Goal: Task Accomplishment & Management: Complete application form

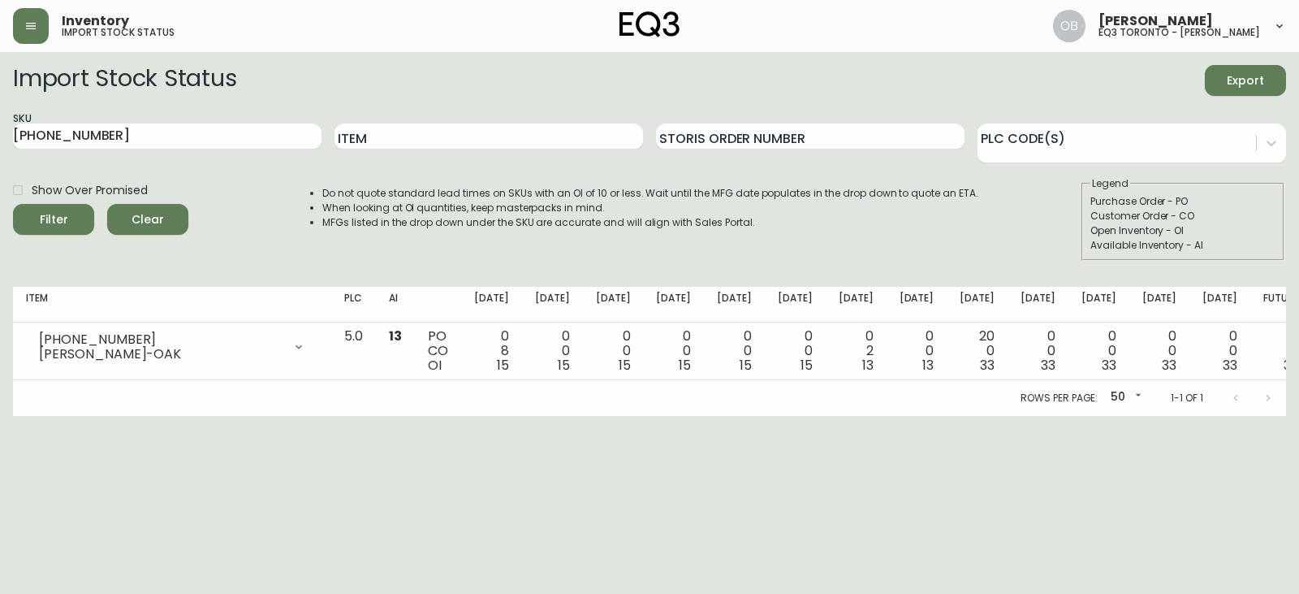
click at [21, 18] on button "button" at bounding box center [31, 26] width 36 height 36
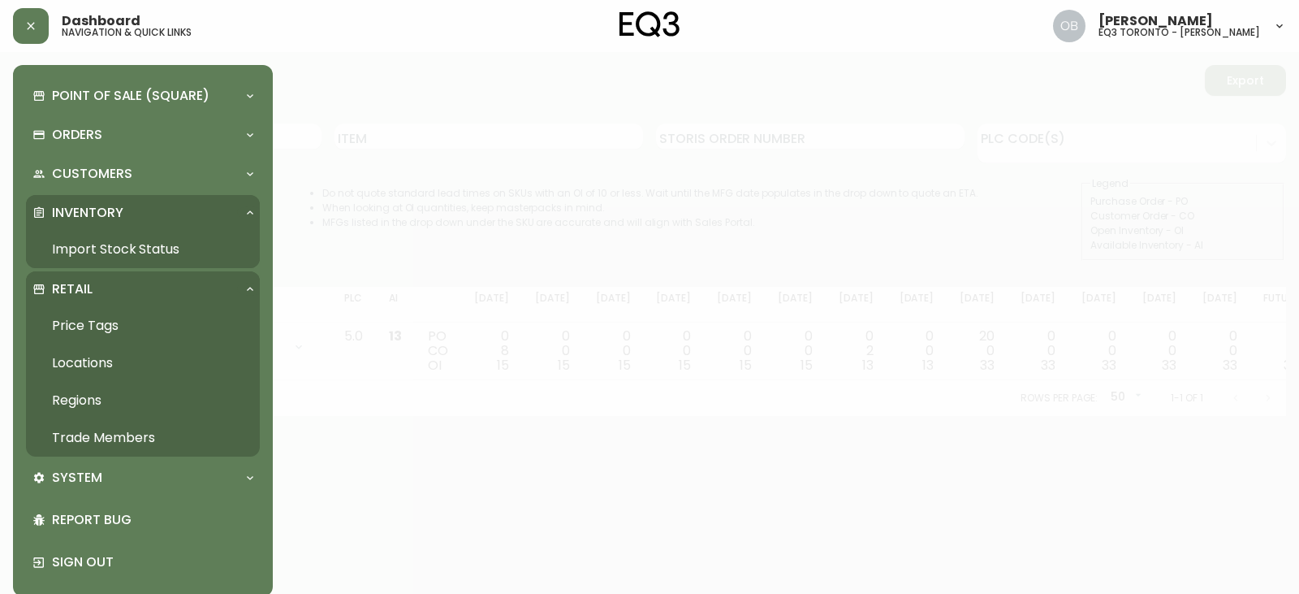
click at [134, 261] on link "Import Stock Status" at bounding box center [143, 249] width 234 height 37
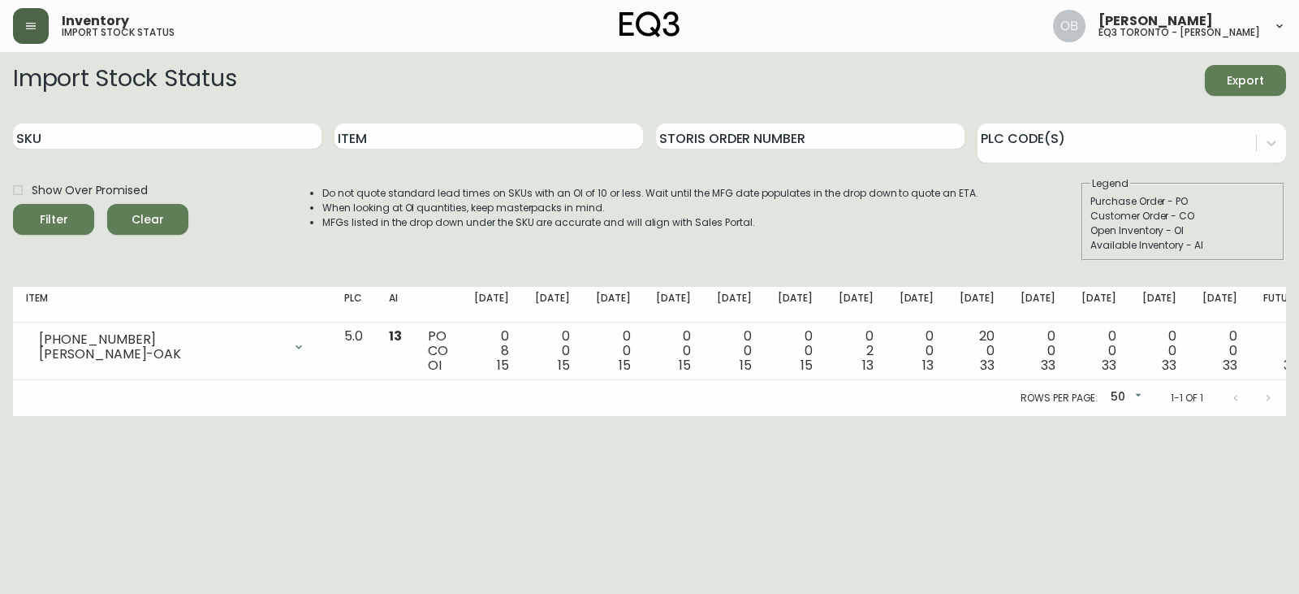
click at [32, 36] on button "button" at bounding box center [31, 26] width 36 height 36
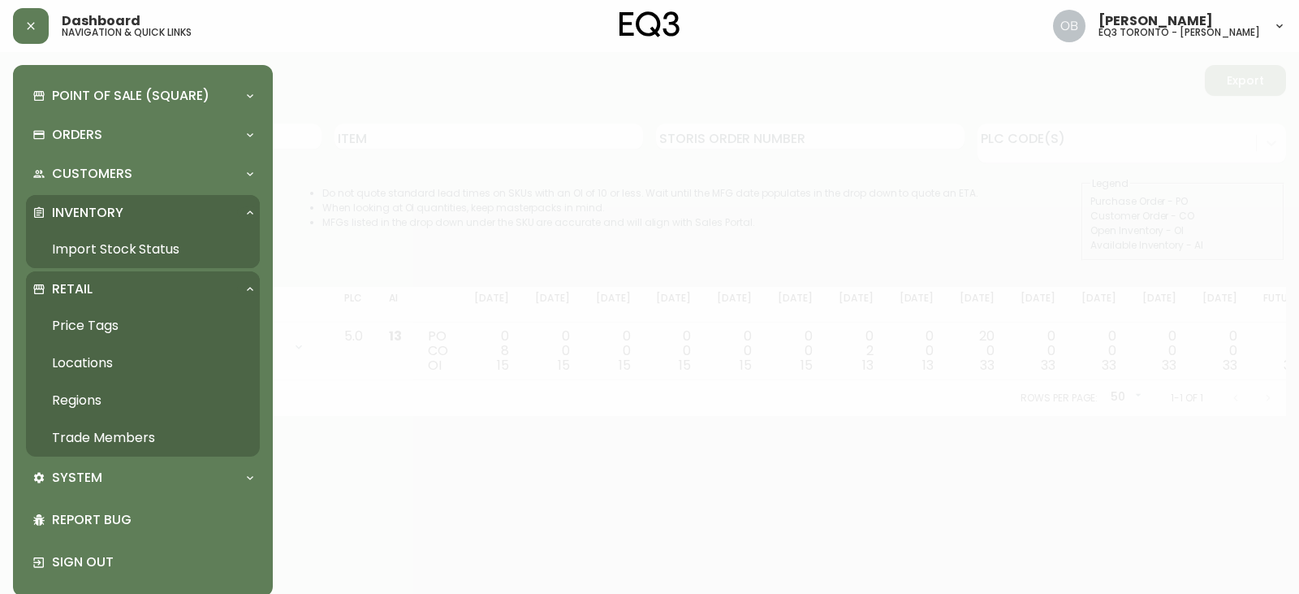
click at [110, 431] on link "Trade Members" at bounding box center [143, 437] width 234 height 37
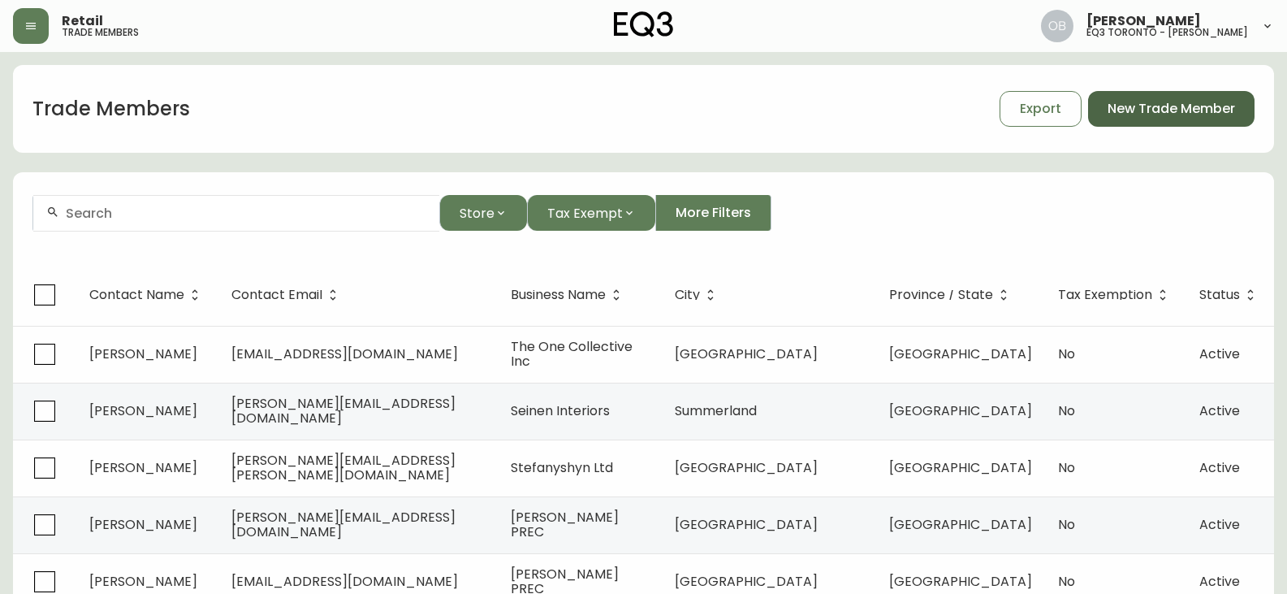
click at [1206, 107] on span "New Trade Member" at bounding box center [1170, 109] width 127 height 18
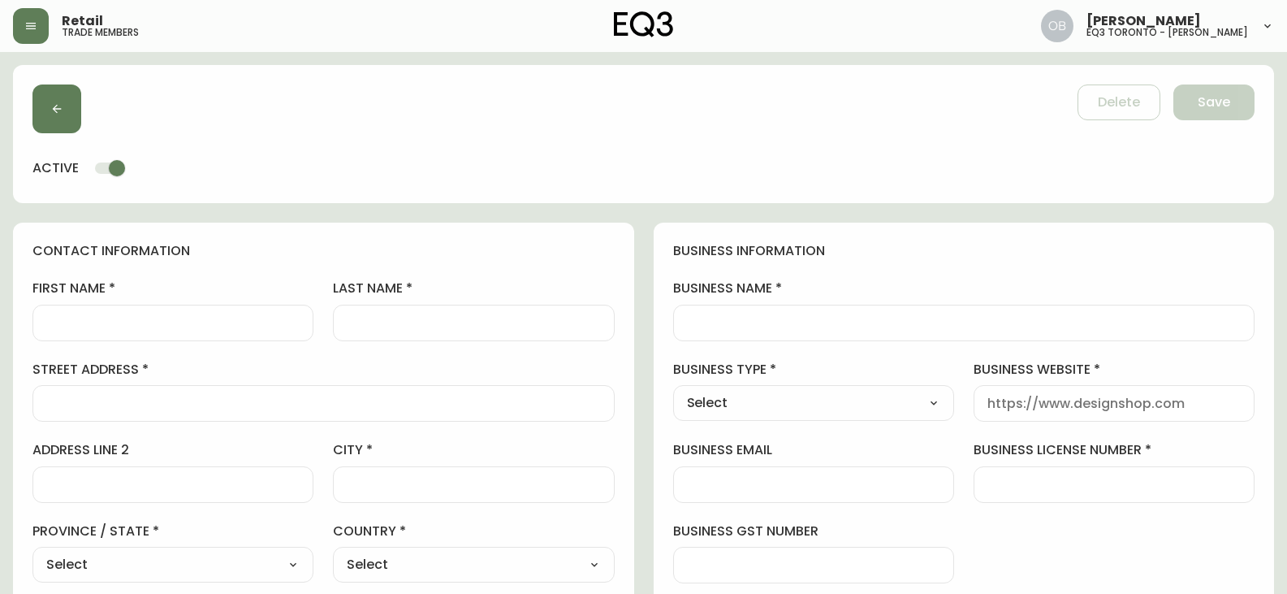
click at [854, 300] on div "business name" at bounding box center [964, 309] width 582 height 61
click at [851, 324] on input "business name" at bounding box center [964, 322] width 555 height 15
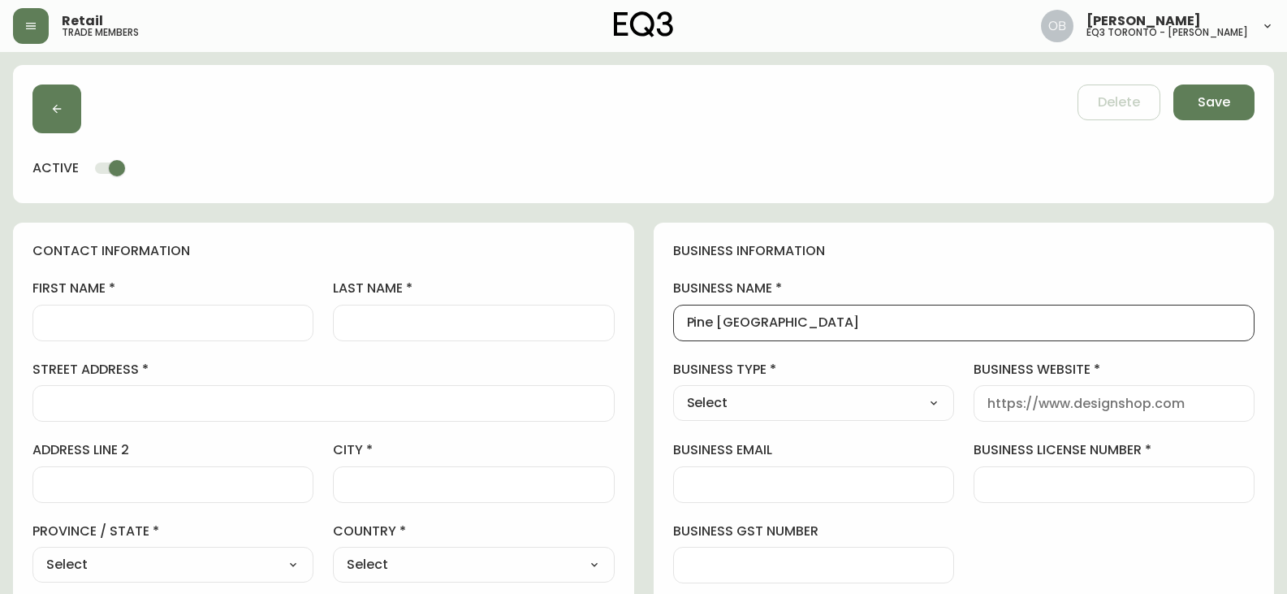
type input "Pine [GEOGRAPHIC_DATA]"
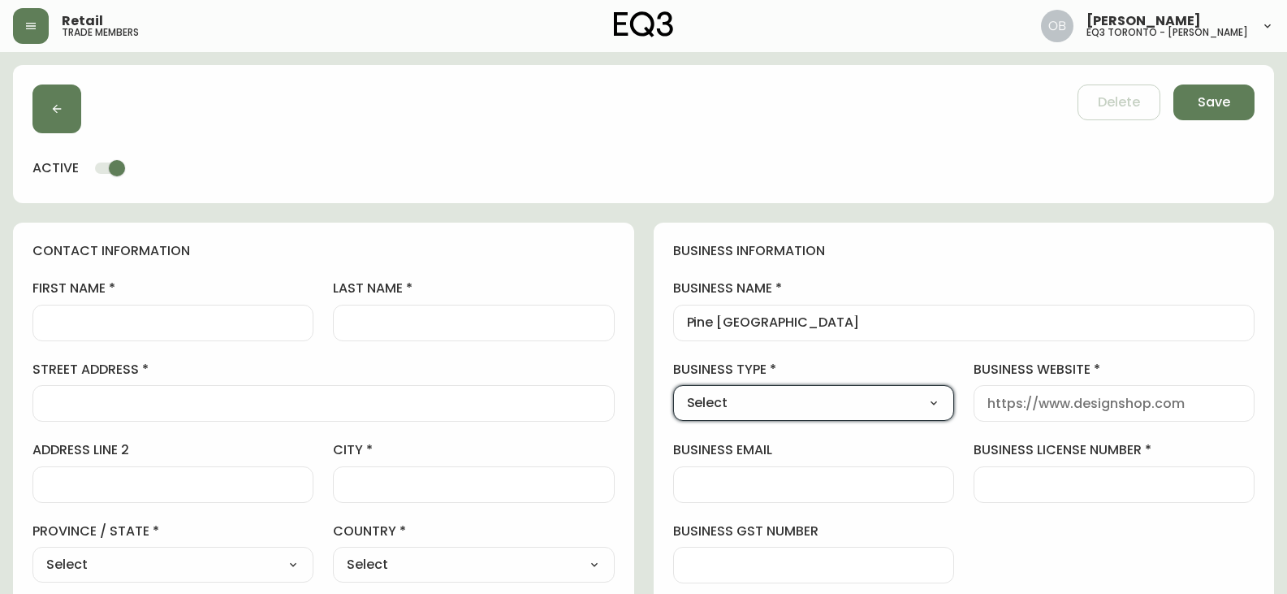
click at [114, 321] on input "first name" at bounding box center [172, 322] width 253 height 15
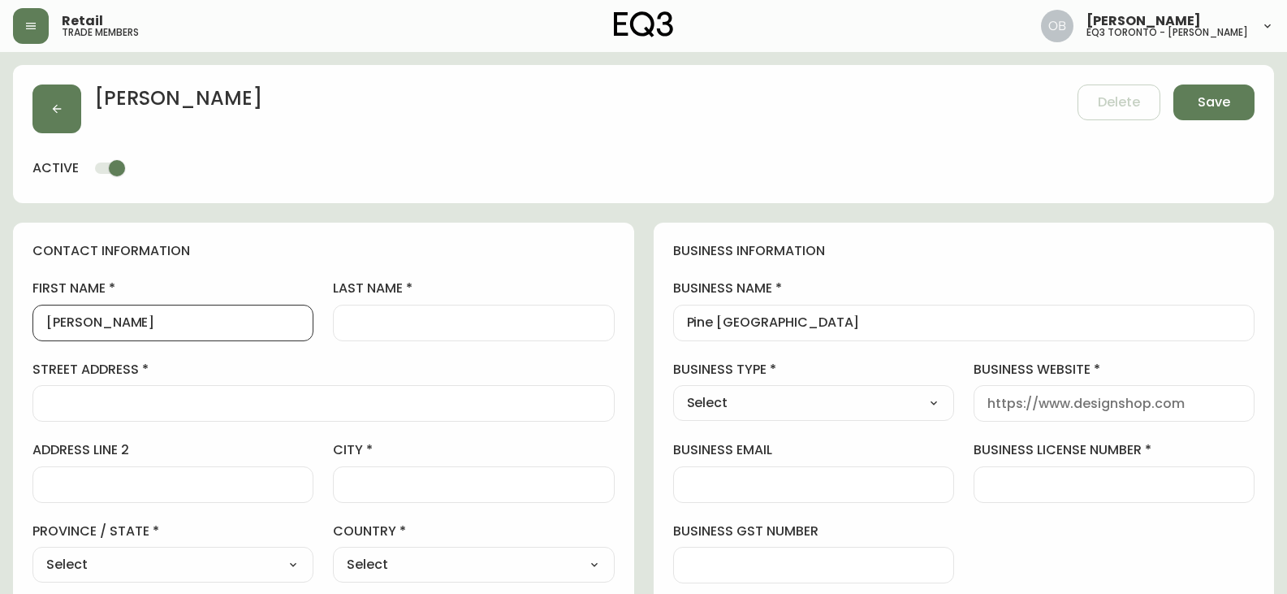
type input "[PERSON_NAME]"
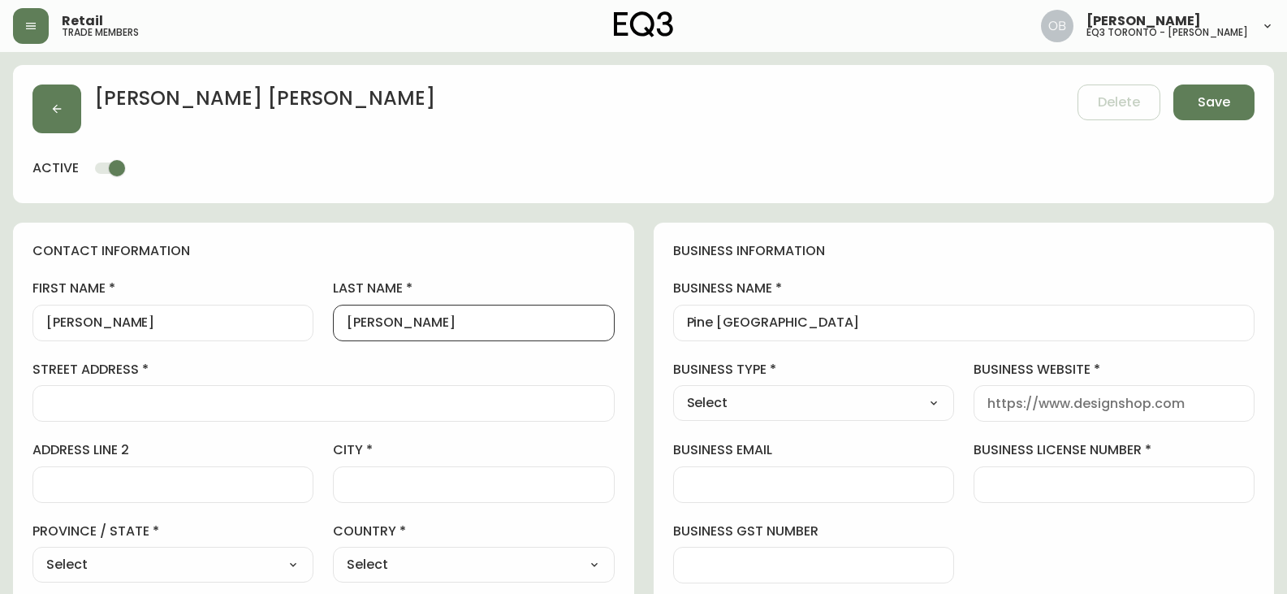
type input "[PERSON_NAME]"
drag, startPoint x: 132, startPoint y: 394, endPoint x: 155, endPoint y: 402, distance: 24.1
click at [132, 391] on div at bounding box center [323, 403] width 582 height 37
paste input "[STREET_ADDRESS] Floor 3"
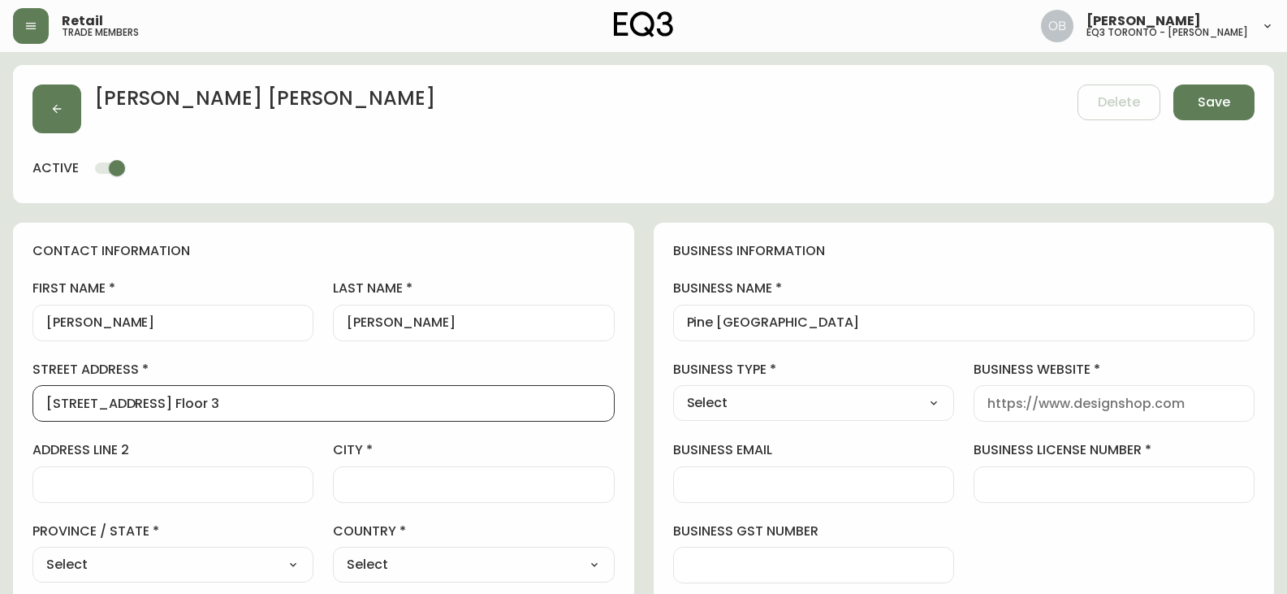
drag, startPoint x: 209, startPoint y: 403, endPoint x: 149, endPoint y: 403, distance: 60.1
click at [149, 403] on input "[STREET_ADDRESS] Floor 3" at bounding box center [323, 402] width 555 height 15
type input "[STREET_ADDRESS]"
click at [103, 468] on div at bounding box center [172, 484] width 281 height 37
paste input "Floor 3"
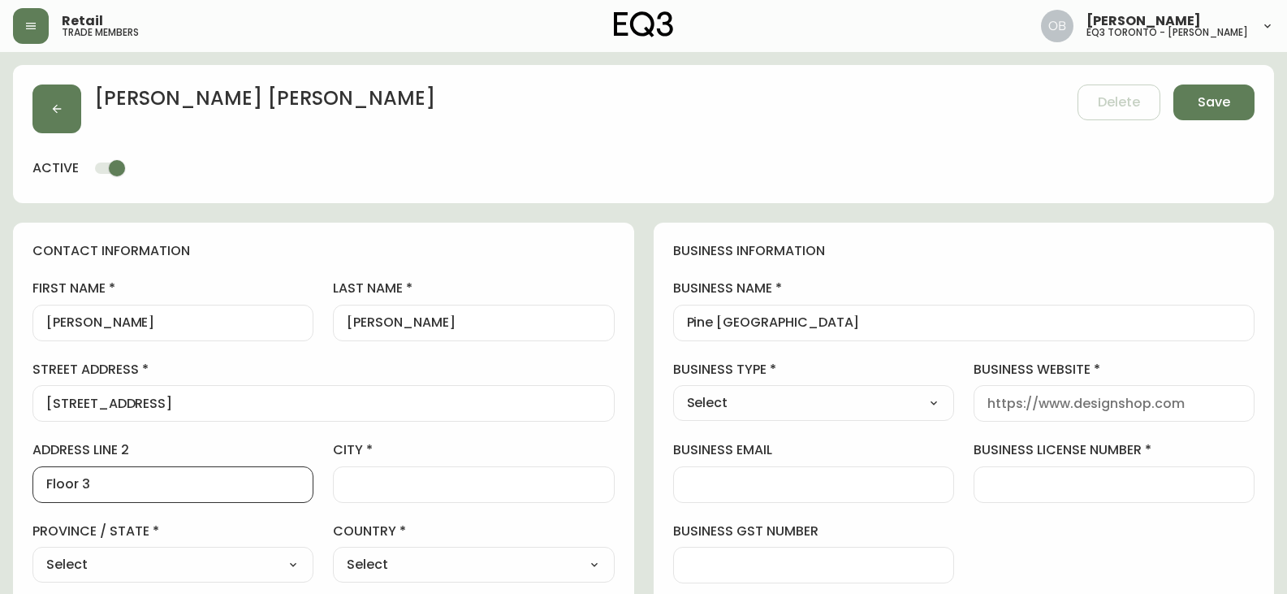
type input "Floor 3"
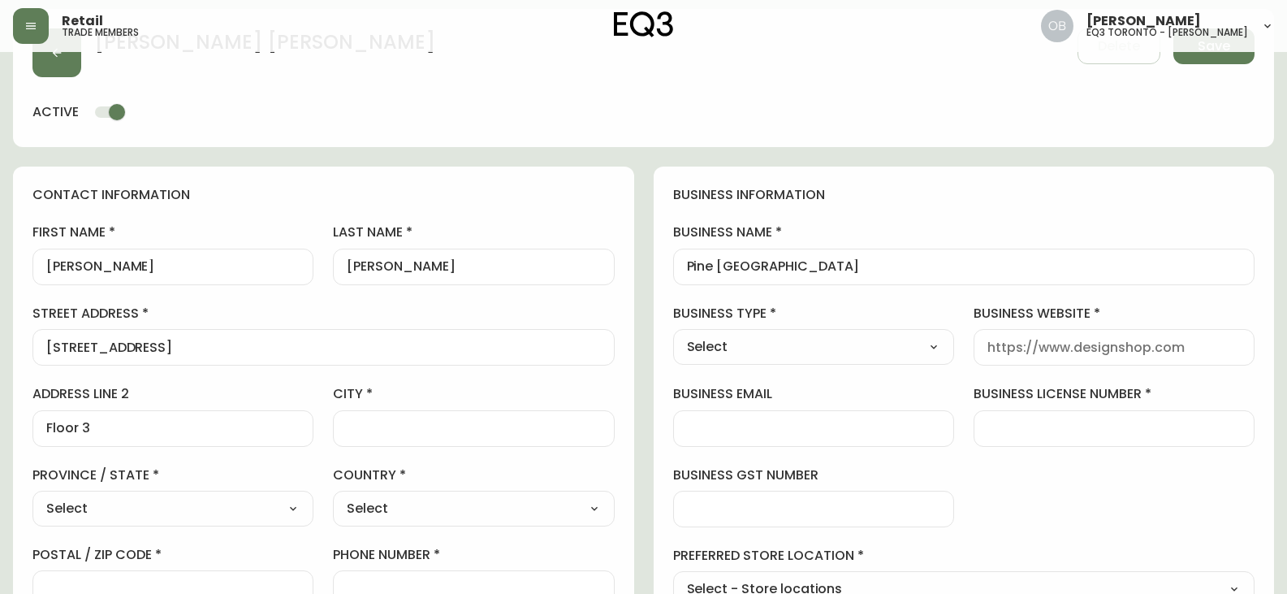
scroll to position [81, 0]
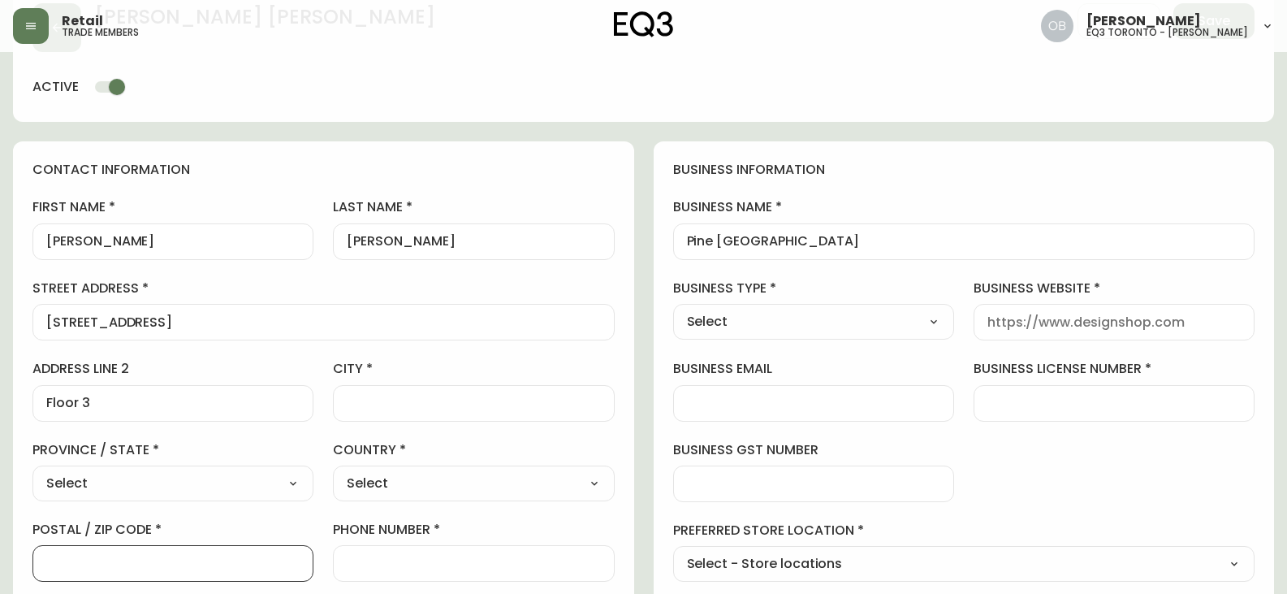
click at [150, 561] on input "postal / zip code" at bounding box center [172, 562] width 253 height 15
paste input "M5J 1T1"
type input "M5J 1T1"
click at [101, 480] on select "Select [GEOGRAPHIC_DATA] [GEOGRAPHIC_DATA] [GEOGRAPHIC_DATA] [GEOGRAPHIC_DATA] …" at bounding box center [172, 483] width 281 height 24
select select "ON"
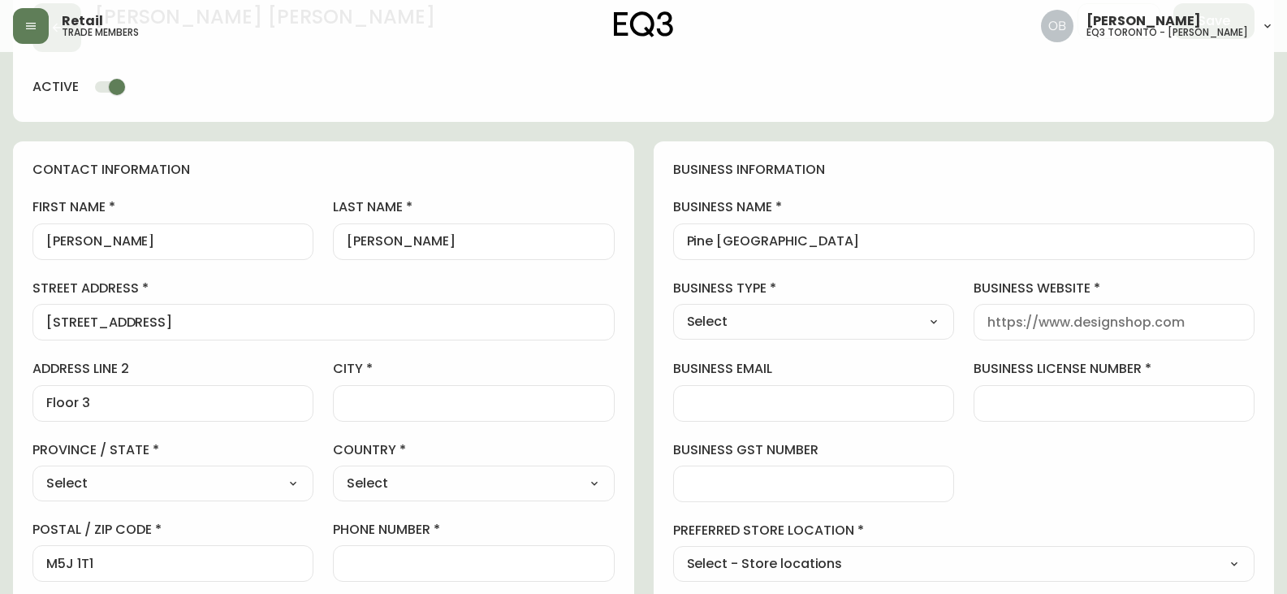
click at [32, 471] on select "Select [GEOGRAPHIC_DATA] [GEOGRAPHIC_DATA] [GEOGRAPHIC_DATA] [GEOGRAPHIC_DATA] …" at bounding box center [172, 483] width 281 height 24
type input "[GEOGRAPHIC_DATA]"
click at [420, 474] on select "Select [GEOGRAPHIC_DATA] [GEOGRAPHIC_DATA]" at bounding box center [473, 483] width 281 height 24
select select "CA"
click at [333, 471] on select "Select [GEOGRAPHIC_DATA] [GEOGRAPHIC_DATA]" at bounding box center [473, 483] width 281 height 24
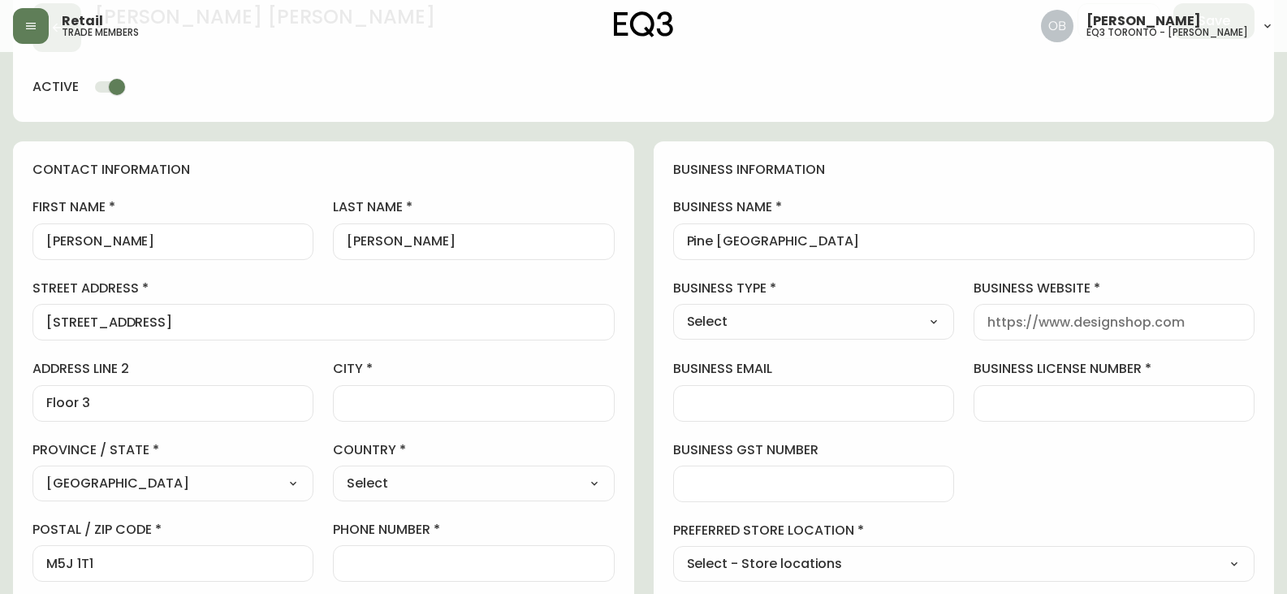
type input "[GEOGRAPHIC_DATA]"
click at [401, 495] on div "Select [GEOGRAPHIC_DATA] [GEOGRAPHIC_DATA]" at bounding box center [473, 483] width 281 height 36
click at [433, 386] on div at bounding box center [473, 403] width 281 height 37
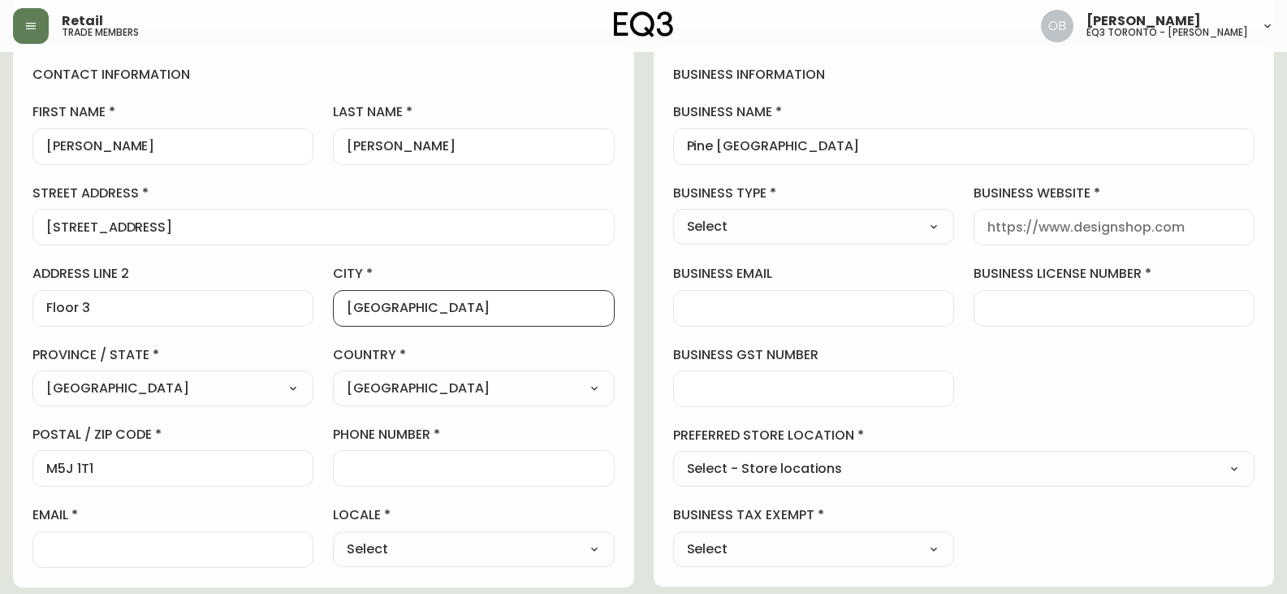
scroll to position [325, 0]
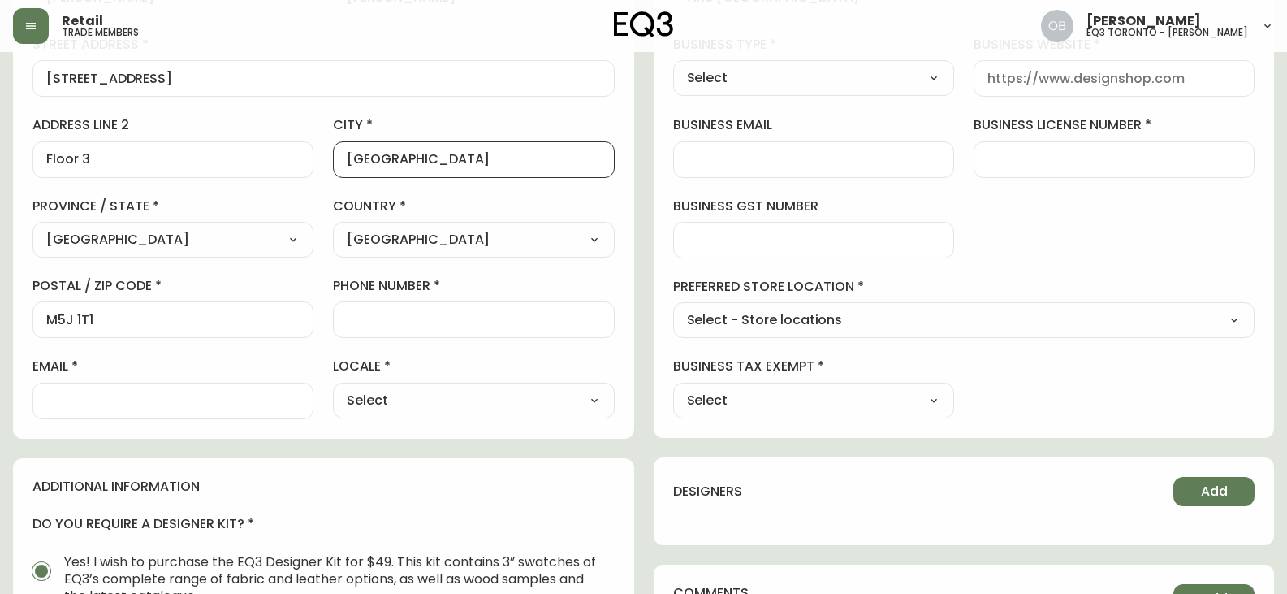
type input "[GEOGRAPHIC_DATA]"
drag, startPoint x: 133, startPoint y: 404, endPoint x: 218, endPoint y: 404, distance: 84.4
click at [133, 404] on input "email" at bounding box center [172, 400] width 253 height 15
drag, startPoint x: 117, startPoint y: 389, endPoint x: 147, endPoint y: 392, distance: 30.2
click at [117, 389] on div at bounding box center [172, 400] width 281 height 37
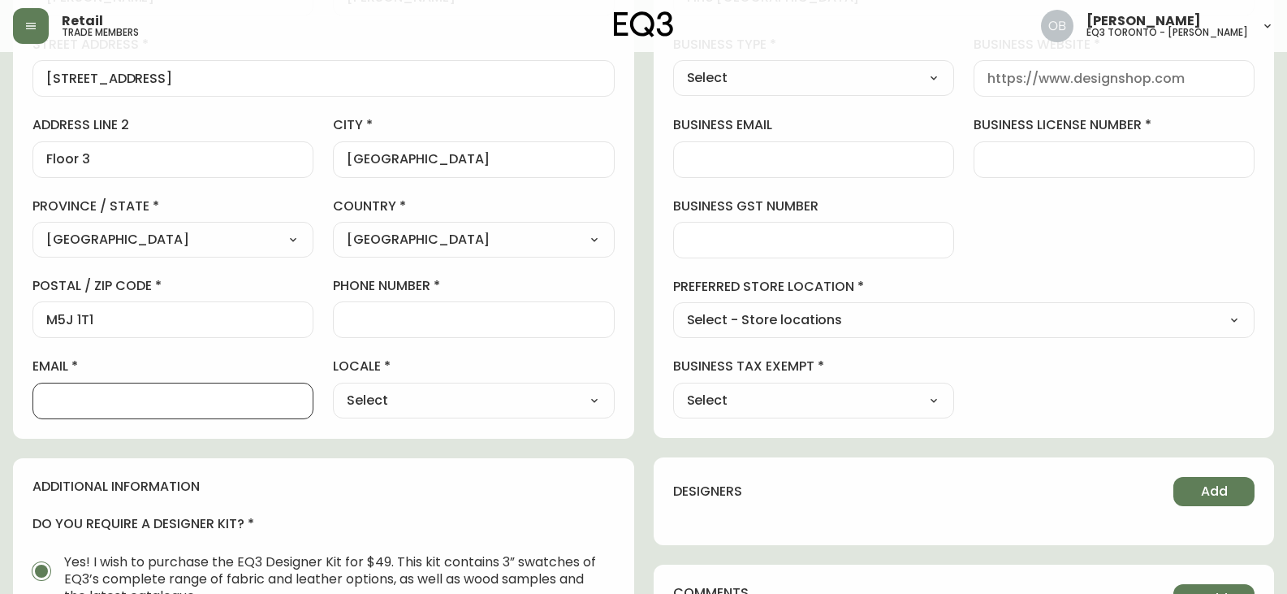
paste input "[PERSON_NAME][EMAIL_ADDRESS][DOMAIN_NAME]"
type input "[PERSON_NAME][EMAIL_ADDRESS][DOMAIN_NAME]"
click at [446, 410] on select "Select CA_EN [GEOGRAPHIC_DATA] US_EN" at bounding box center [473, 400] width 281 height 24
select select "CA_EN"
click at [333, 388] on select "Select CA_EN [GEOGRAPHIC_DATA] US_EN" at bounding box center [473, 400] width 281 height 24
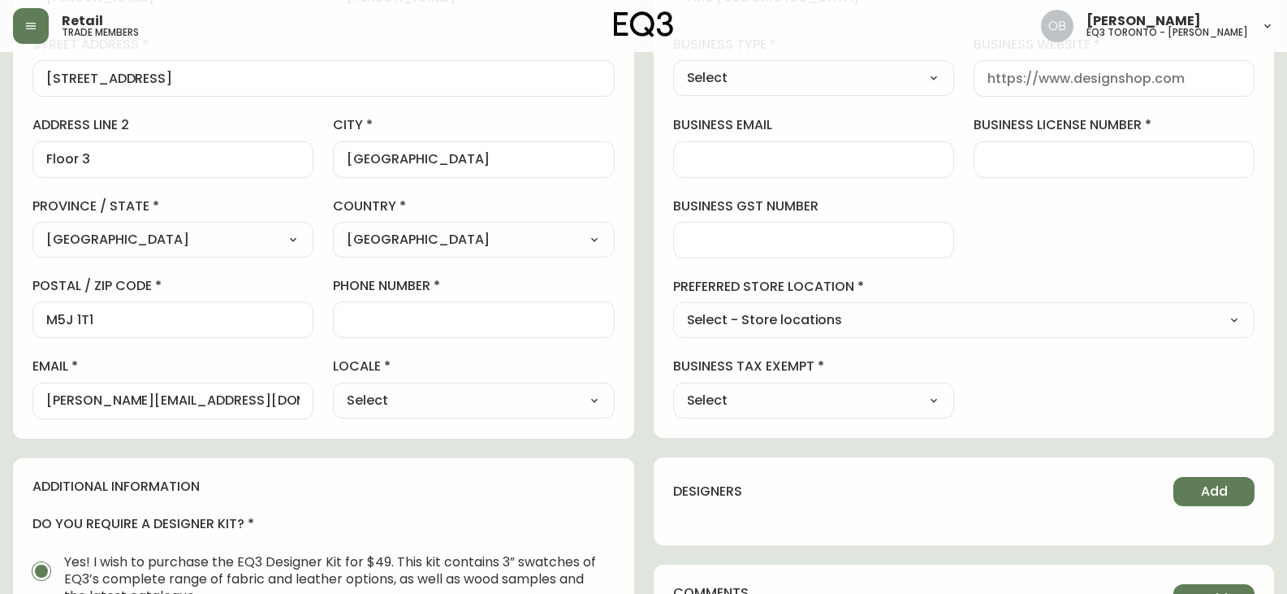
type input "CA_EN"
click at [581, 307] on div at bounding box center [473, 319] width 281 height 37
paste input "[PHONE_NUMBER]"
type input "[PHONE_NUMBER]"
click at [1117, 127] on label "business license number" at bounding box center [1113, 125] width 281 height 18
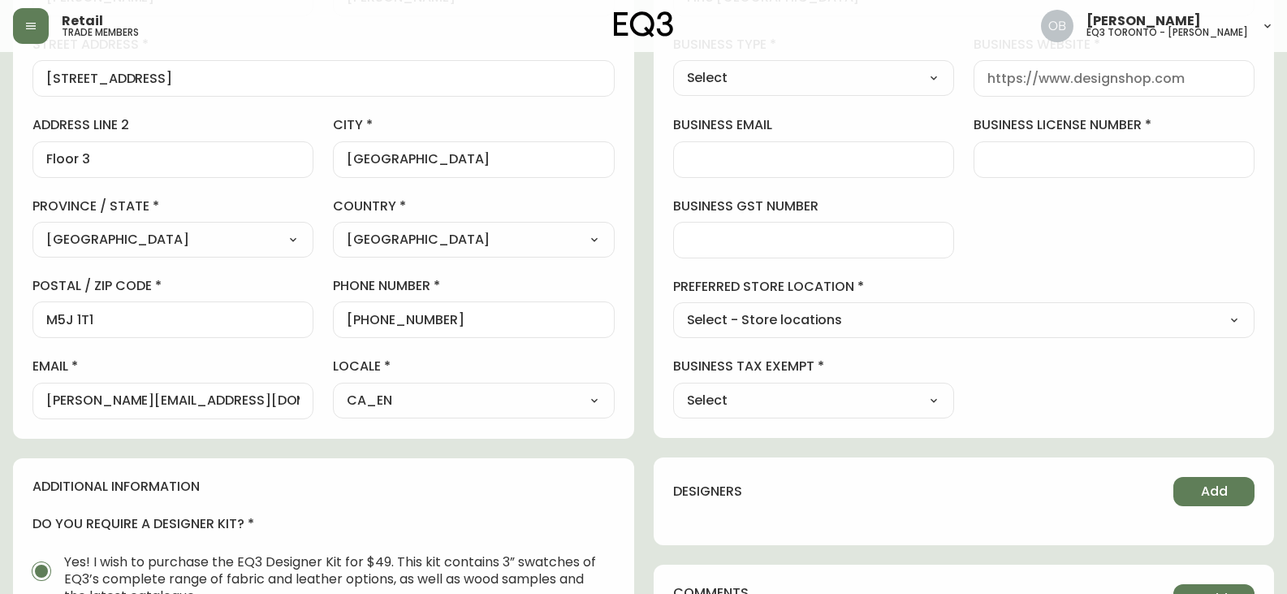
click at [1117, 152] on input "business license number" at bounding box center [1113, 159] width 253 height 15
click at [1108, 147] on div at bounding box center [1113, 159] width 281 height 37
paste input "1305338-5"
type input "1305338-5"
click at [902, 325] on select "Select - Store locations EQ3 [GEOGRAPHIC_DATA] EQ3 [GEOGRAPHIC_DATA] [GEOGRAPHI…" at bounding box center [964, 321] width 582 height 24
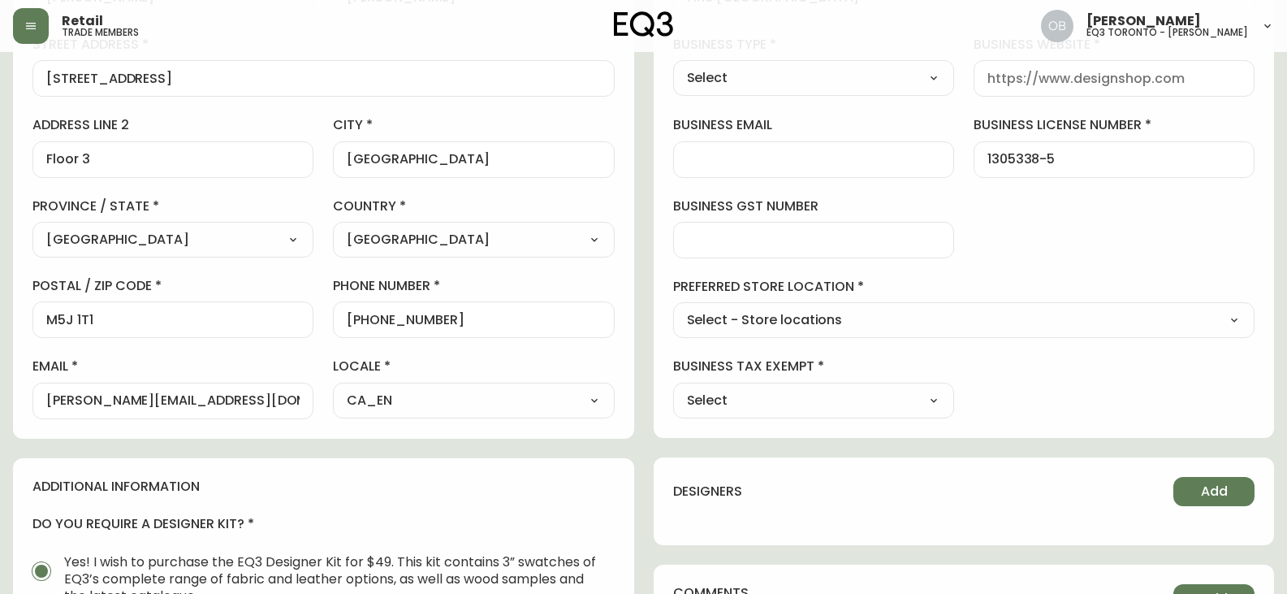
select select "cjw10z96s008u6gs0ccm7hd19"
click at [673, 309] on select "Select - Store locations EQ3 [GEOGRAPHIC_DATA] EQ3 [GEOGRAPHIC_DATA] [GEOGRAPHI…" at bounding box center [964, 321] width 582 height 24
type input "EQ3 [GEOGRAPHIC_DATA] - [PERSON_NAME]"
click at [758, 401] on select "Select Yes No" at bounding box center [813, 400] width 281 height 24
select select "false"
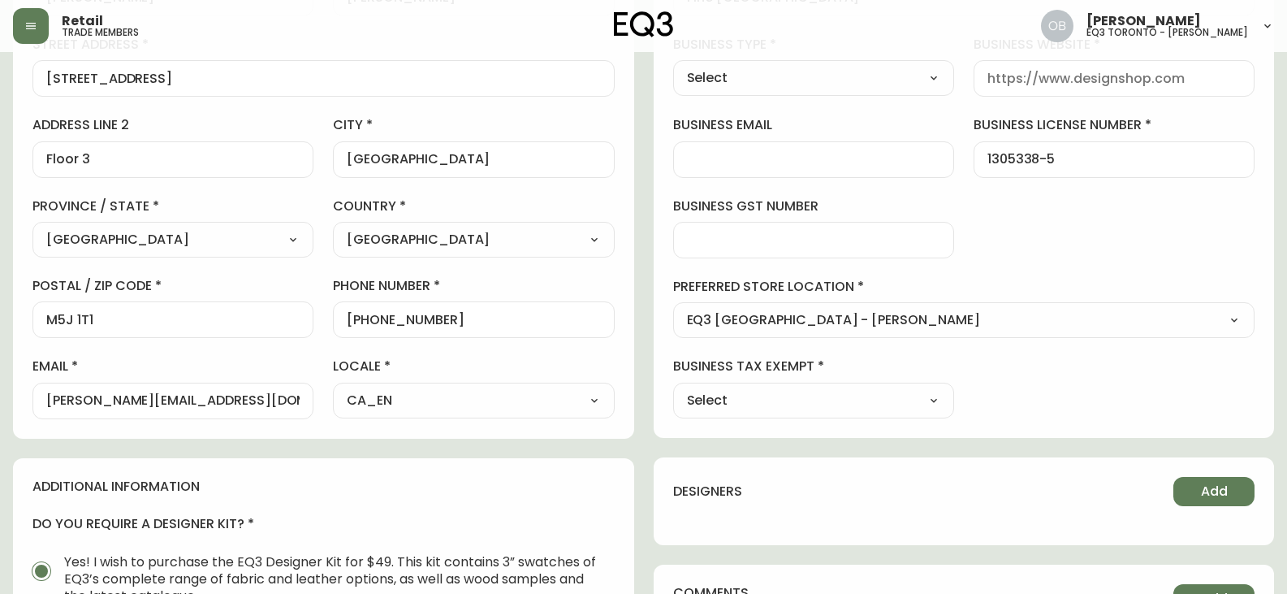
click at [673, 388] on select "Select Yes No" at bounding box center [813, 400] width 281 height 24
type input "No"
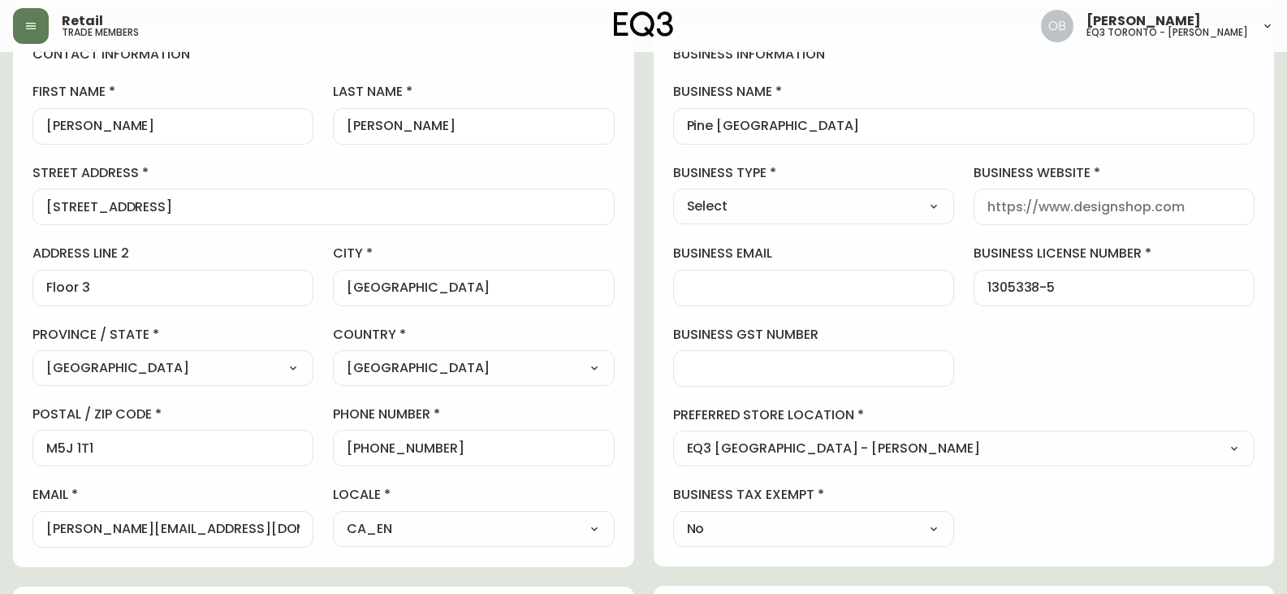
scroll to position [162, 0]
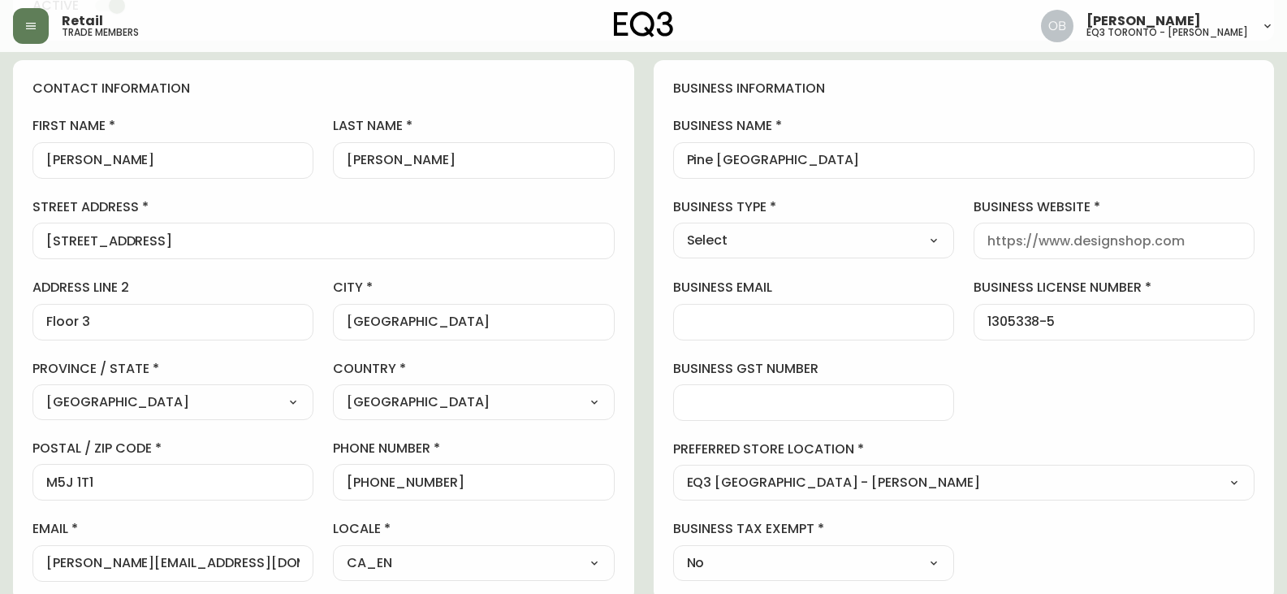
click at [801, 235] on select "Select Interior Designer Architect Home Builder Contractor Real Estate Agent Ho…" at bounding box center [813, 240] width 281 height 24
select select "Home Builder"
click at [673, 228] on select "Select Interior Designer Architect Home Builder Contractor Real Estate Agent Ho…" at bounding box center [813, 240] width 281 height 24
type input "Home Builder"
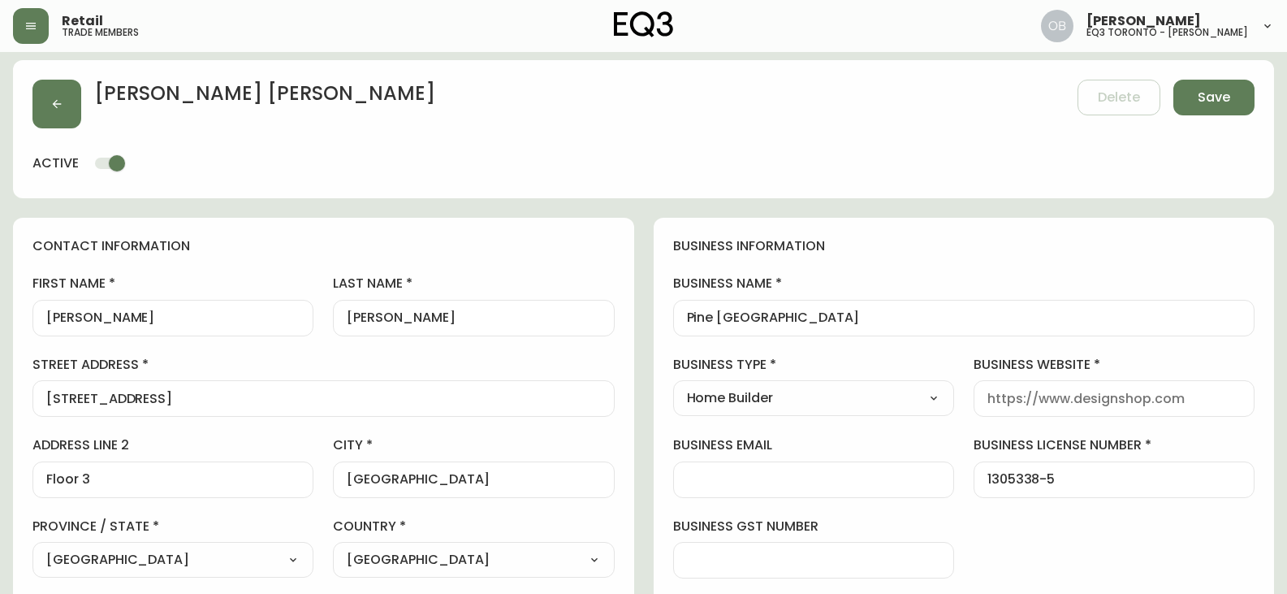
scroll to position [0, 0]
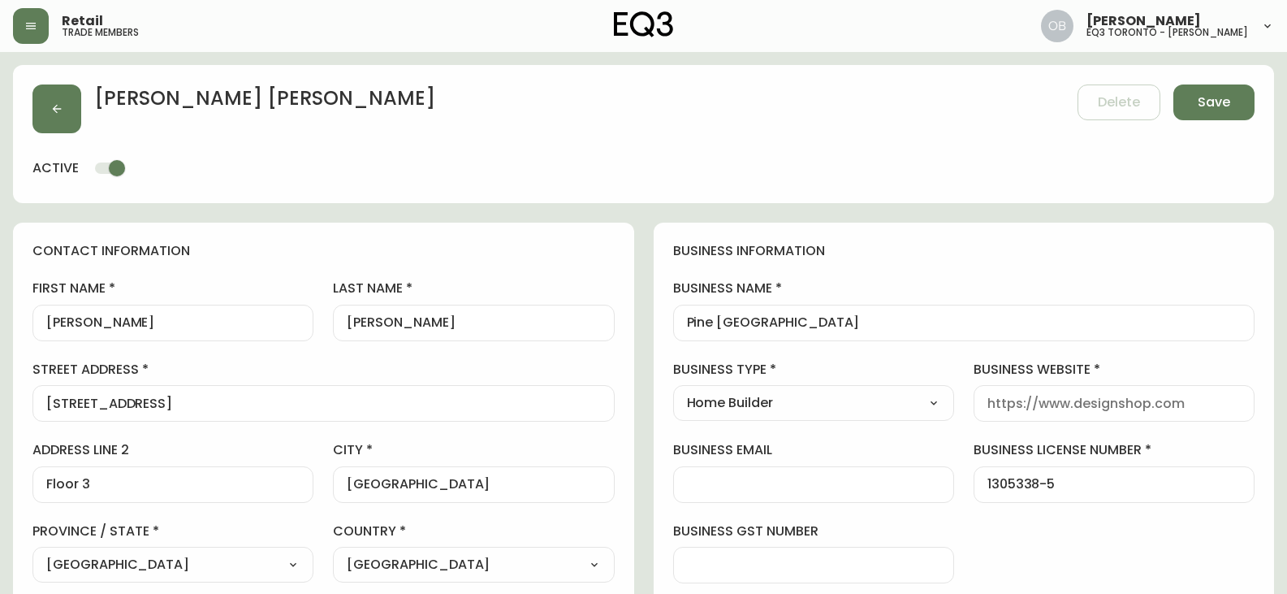
click at [874, 404] on select "Select Interior Designer Architect Home Builder Contractor Real Estate Agent Ho…" at bounding box center [813, 403] width 281 height 24
select select "Other"
click at [673, 391] on select "Select Interior Designer Architect Home Builder Contractor Real Estate Agent Ho…" at bounding box center [813, 403] width 281 height 24
type input "Other"
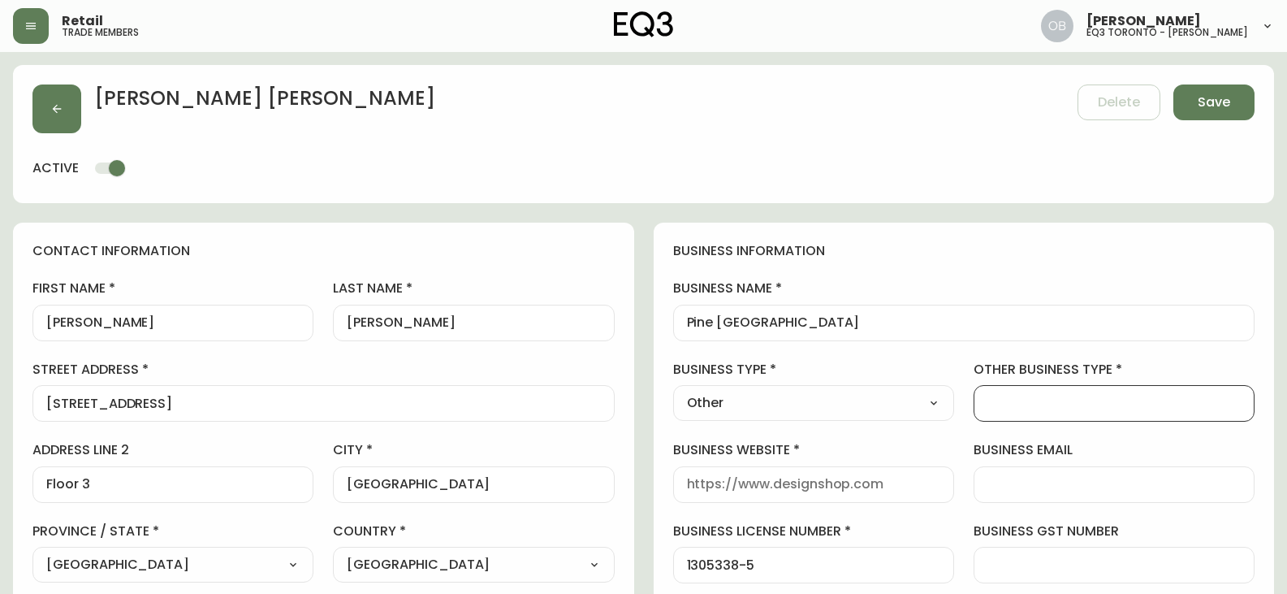
click at [1073, 400] on input "other business type" at bounding box center [1113, 402] width 253 height 15
type input "Financial Corp"
click at [847, 490] on input "business website" at bounding box center [813, 484] width 253 height 15
paste input "[DOMAIN_NAME]"
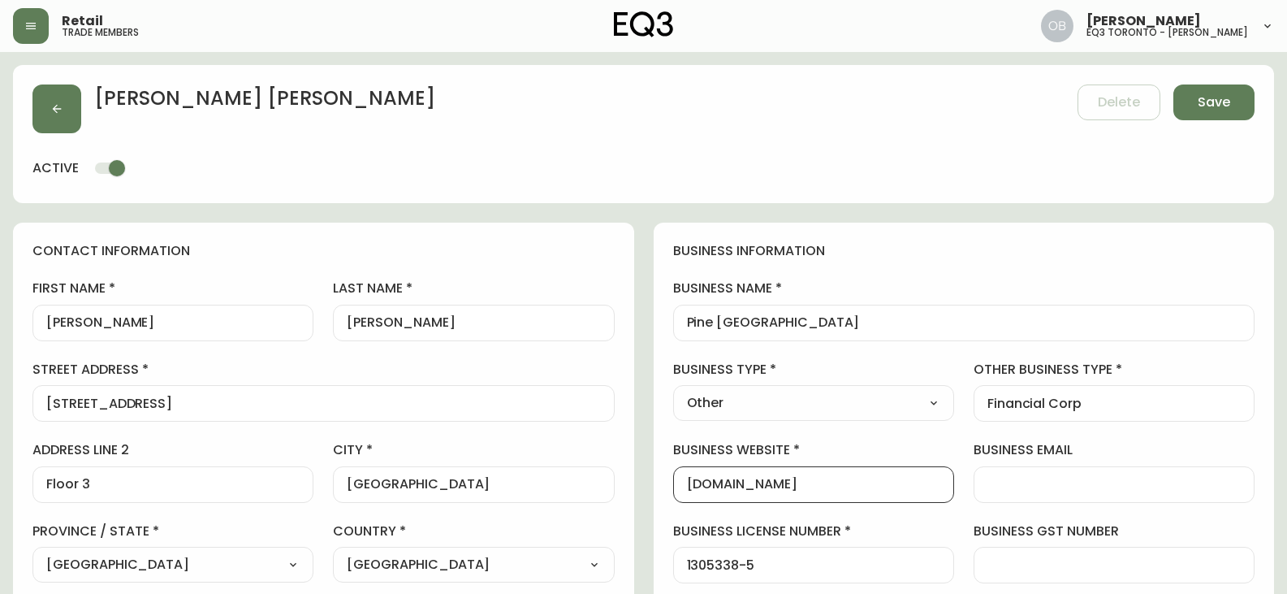
type input "[DOMAIN_NAME]"
click at [1008, 494] on div at bounding box center [1113, 484] width 281 height 37
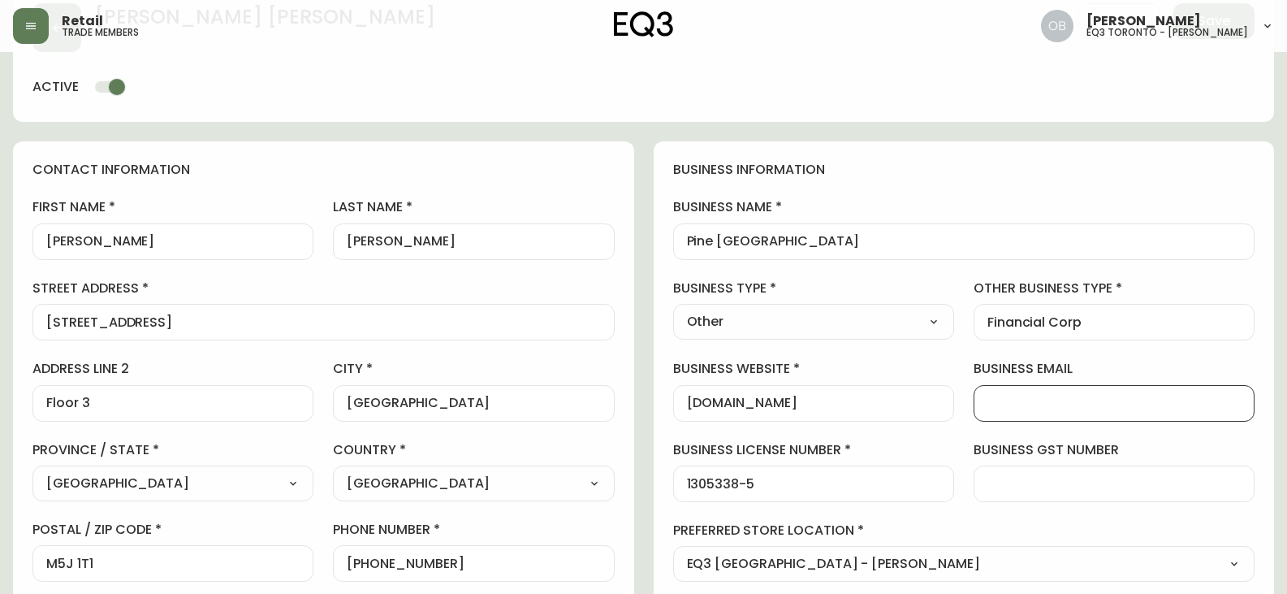
click at [964, 520] on div "business information business name Pine [GEOGRAPHIC_DATA] business type Other S…" at bounding box center [964, 411] width 621 height 540
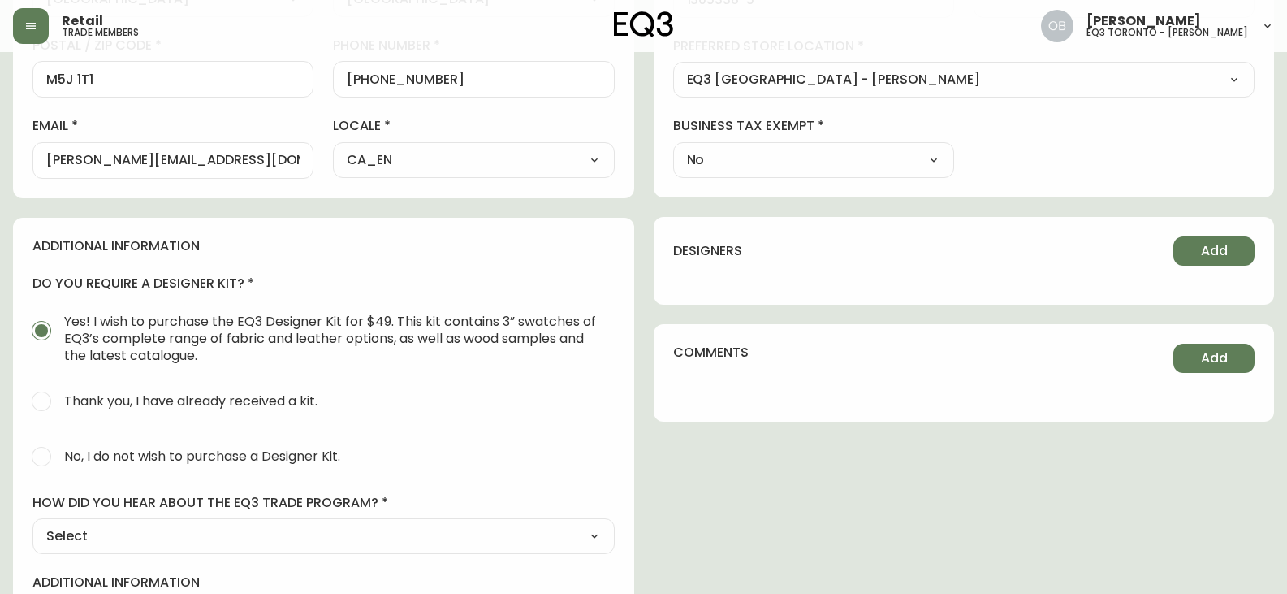
scroll to position [568, 0]
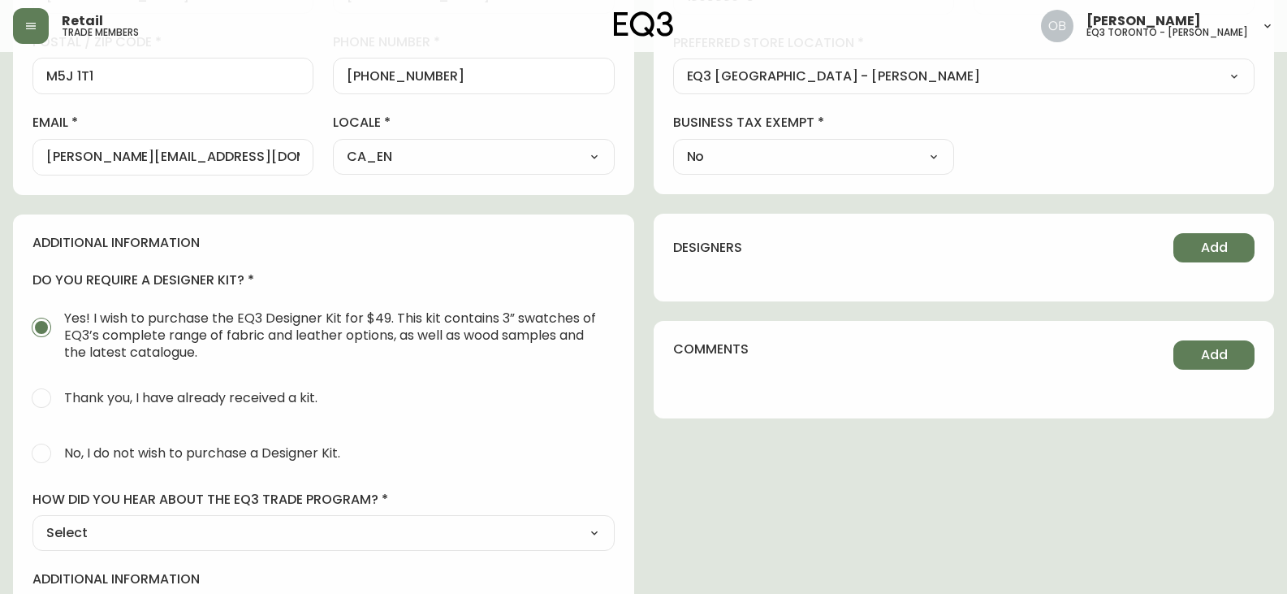
click at [137, 462] on span "No, I do not wish to purchase a Designer Kit." at bounding box center [199, 453] width 281 height 36
click at [59, 462] on input "No, I do not wish to purchase a Designer Kit." at bounding box center [42, 453] width 36 height 36
radio input "true"
radio input "false"
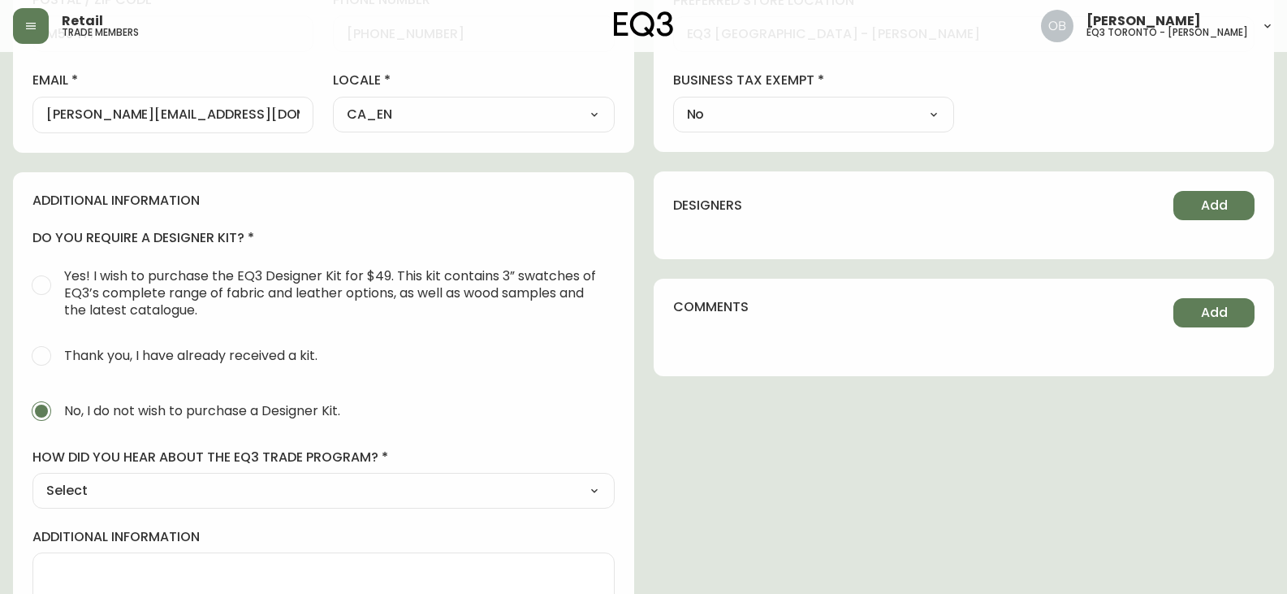
scroll to position [650, 0]
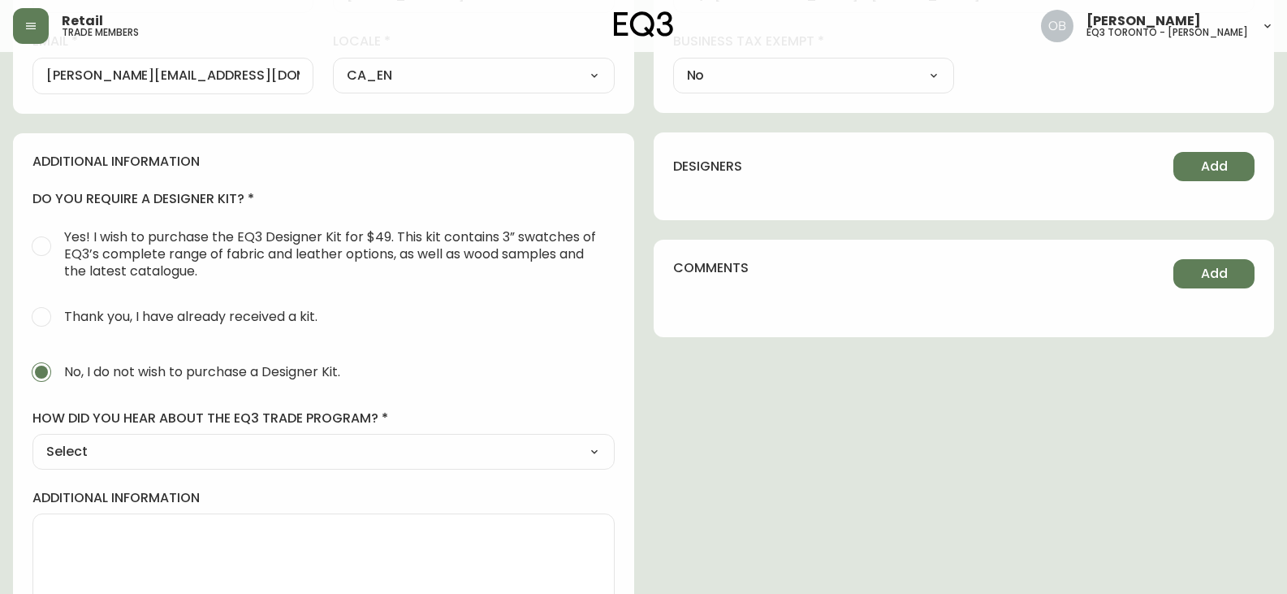
click at [132, 457] on select "Select Social Media Advertisement Trade Show Outreach from a Trade Rep Other" at bounding box center [323, 451] width 582 height 24
select select "Other"
click at [32, 439] on select "Select Social Media Advertisement Trade Show Outreach from a Trade Rep Other" at bounding box center [323, 451] width 582 height 24
type input "Other"
click at [88, 516] on div at bounding box center [323, 531] width 582 height 37
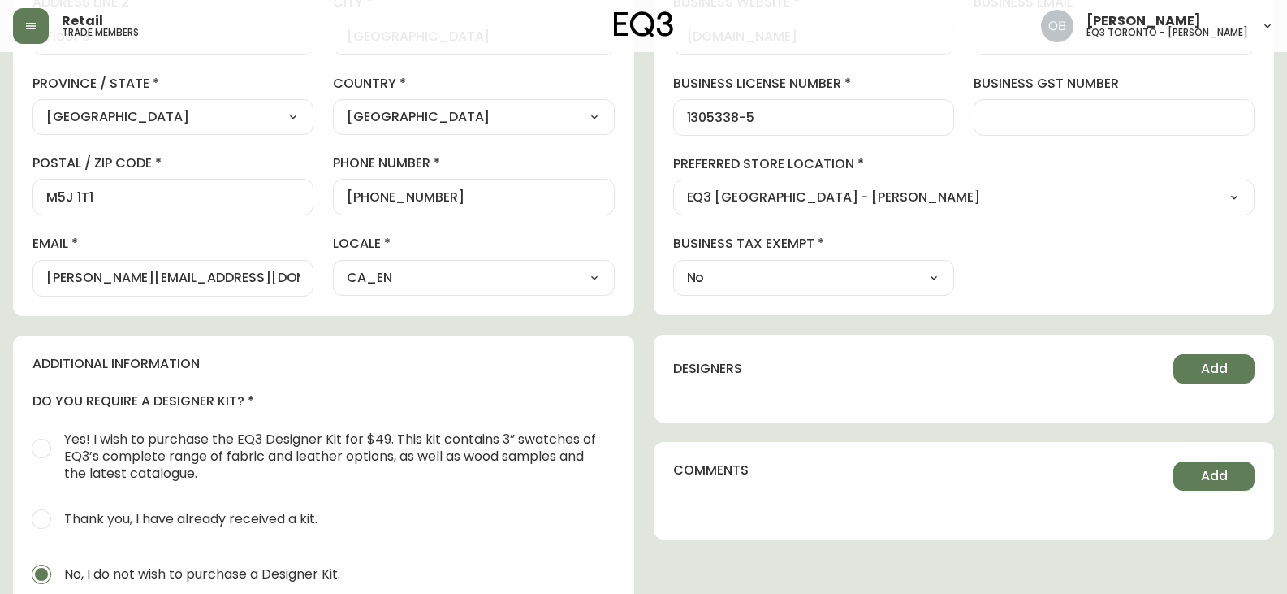
scroll to position [0, 0]
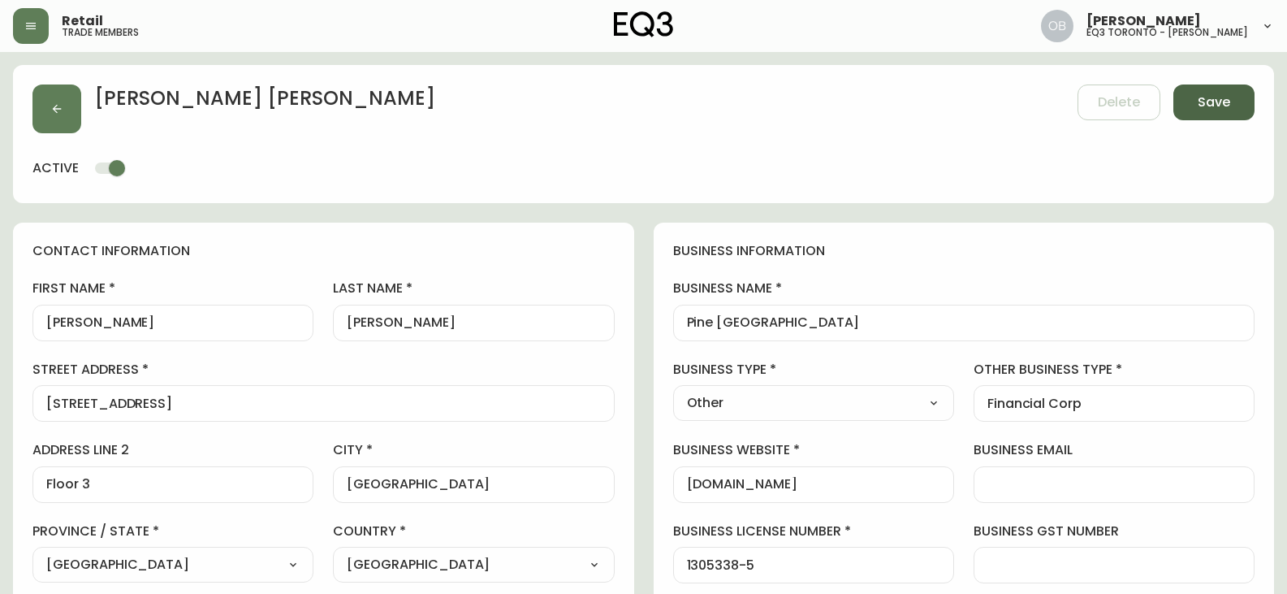
type input "WLKIN"
click at [1219, 107] on span "Save" at bounding box center [1214, 102] width 32 height 18
select select
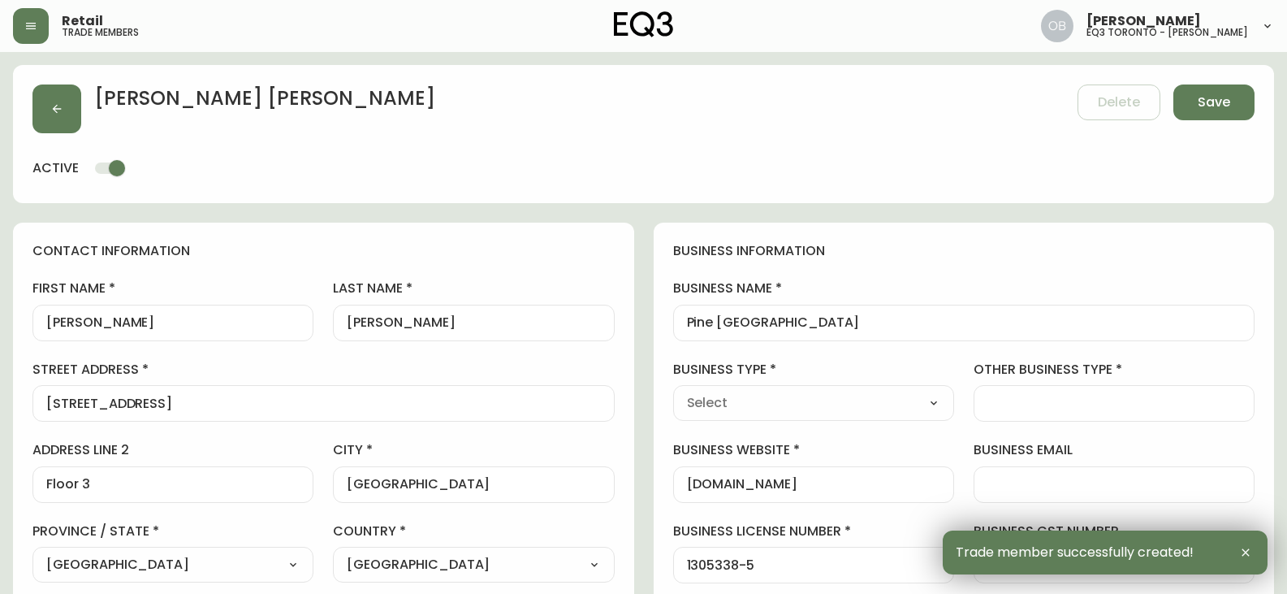
type input "Floor 3"
type input "[PHONE_NUMBER]"
type input "Other"
select select "Other"
type input "Other"
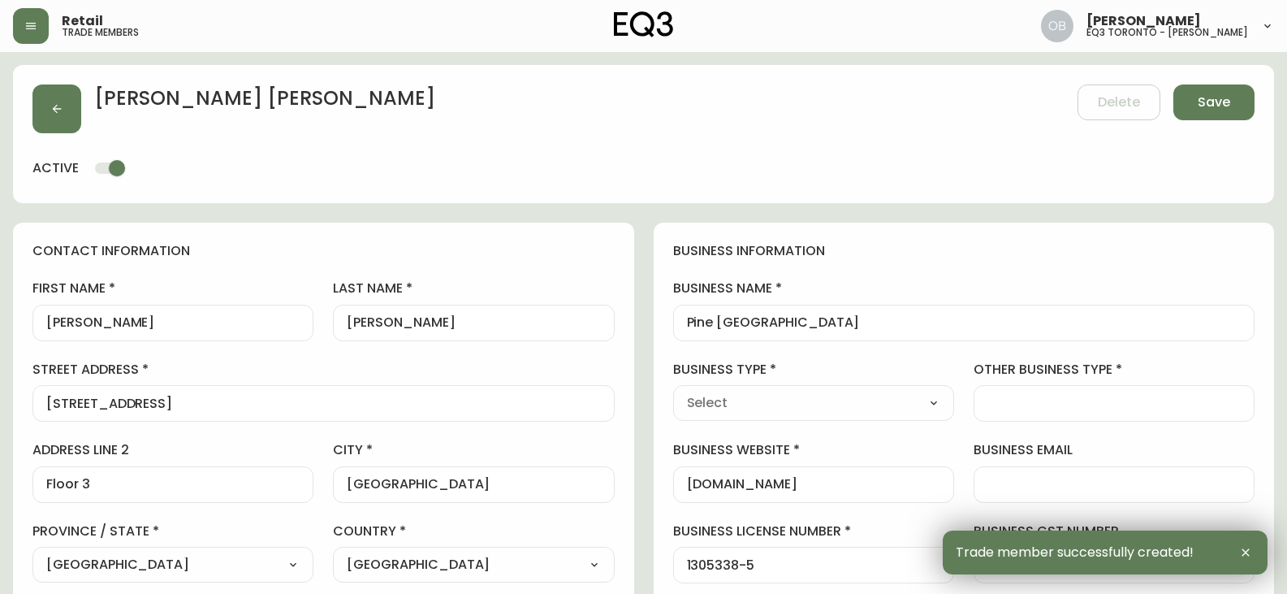
select select "Other"
type input "Financial Corp"
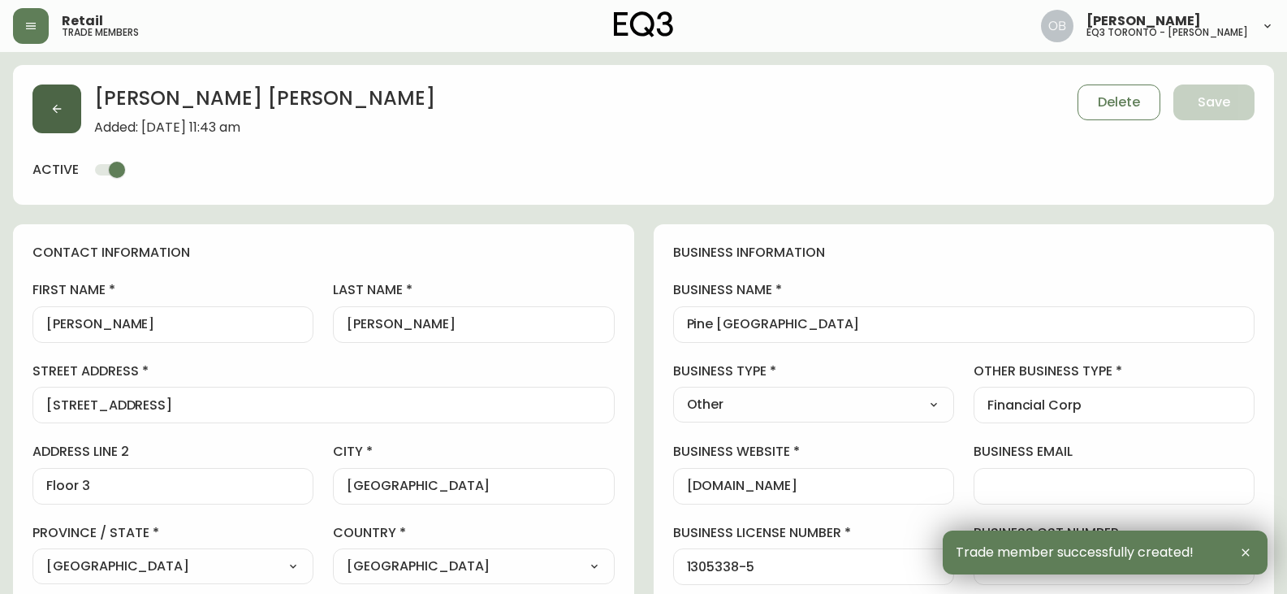
click at [38, 90] on button "button" at bounding box center [56, 108] width 49 height 49
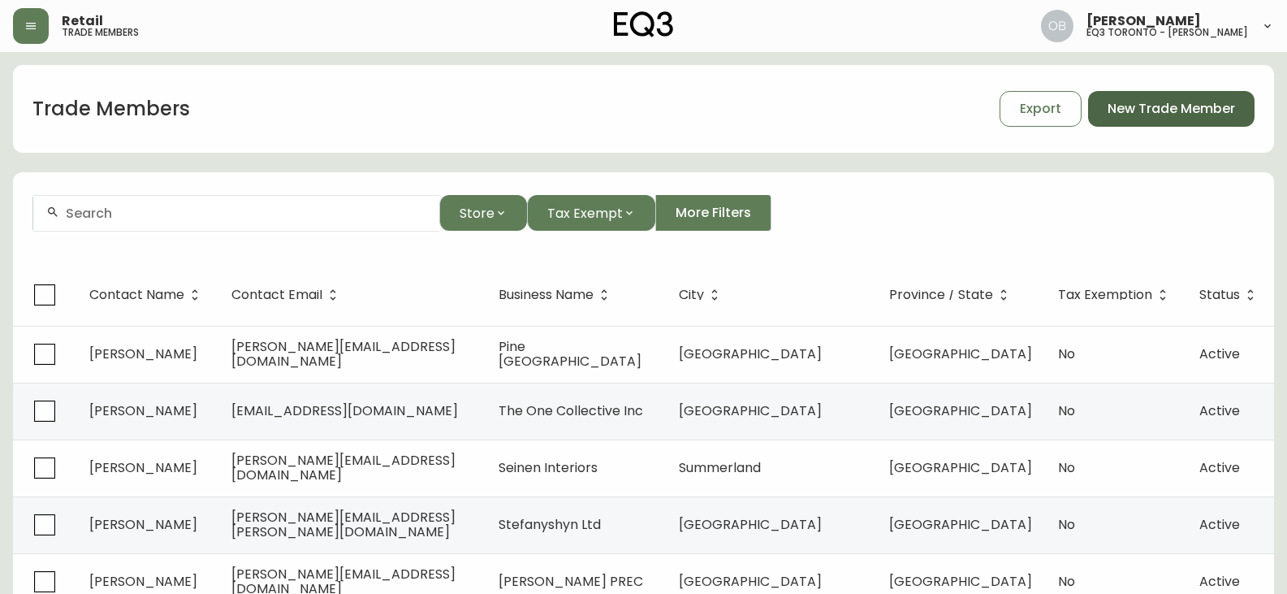
click at [1163, 102] on span "New Trade Member" at bounding box center [1170, 109] width 127 height 18
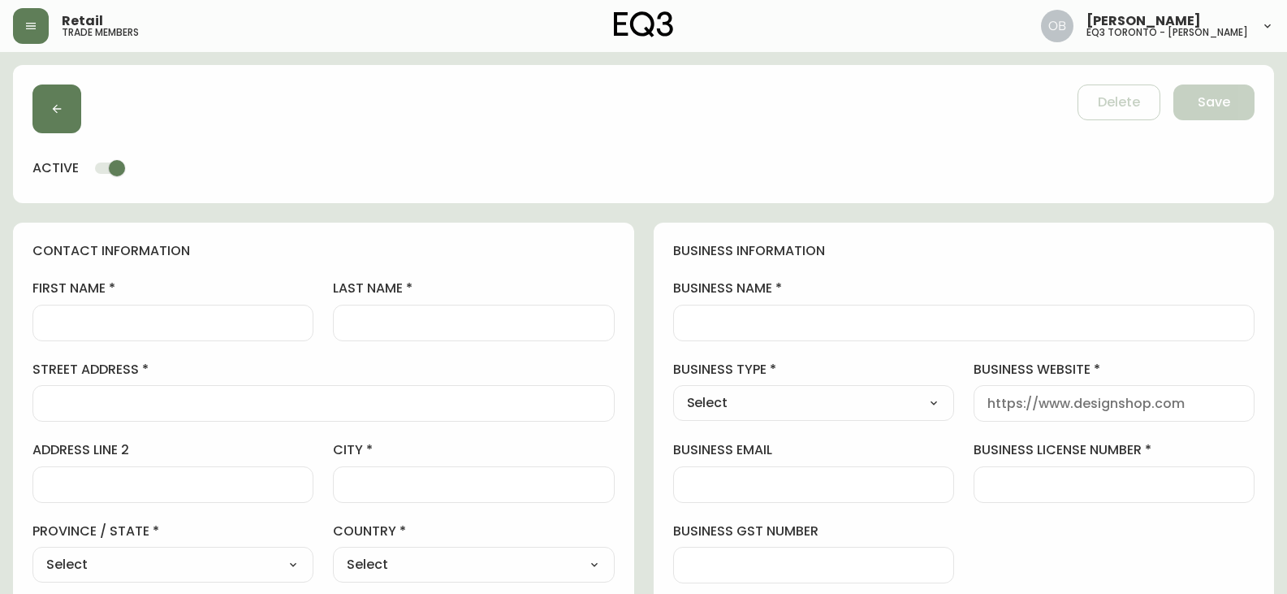
click at [825, 330] on div at bounding box center [964, 322] width 582 height 37
paste input "V.H.L. DEVELOPMENTS INC."
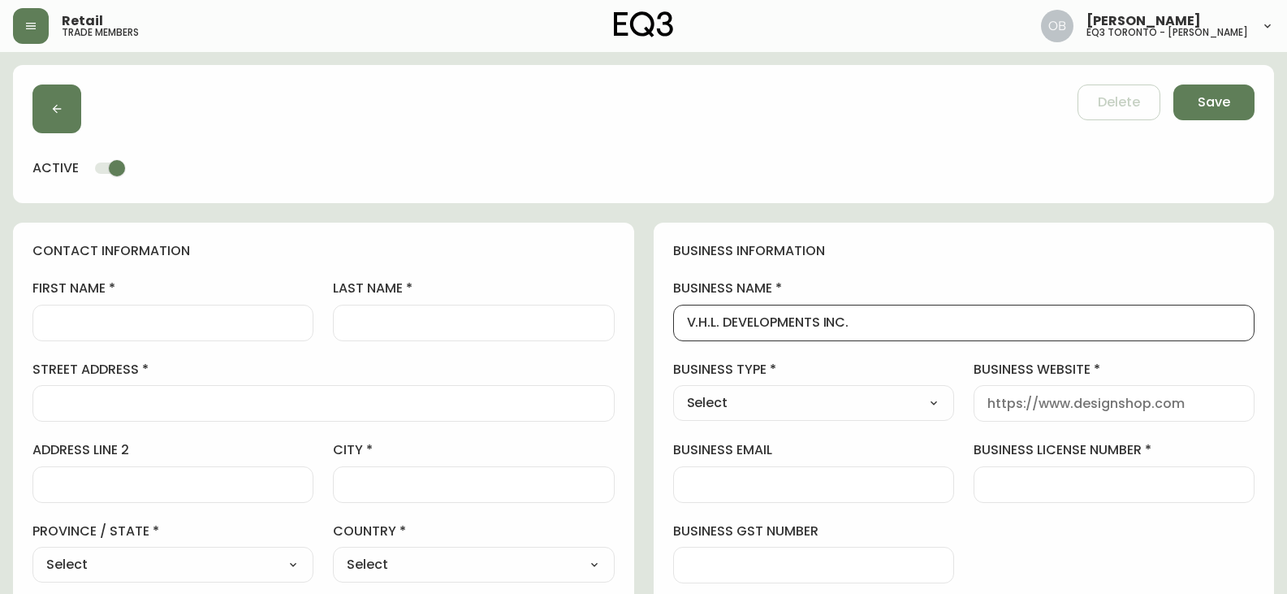
type input "V.H.L. DEVELOPMENTS INC."
click at [156, 395] on input "street address" at bounding box center [323, 402] width 555 height 15
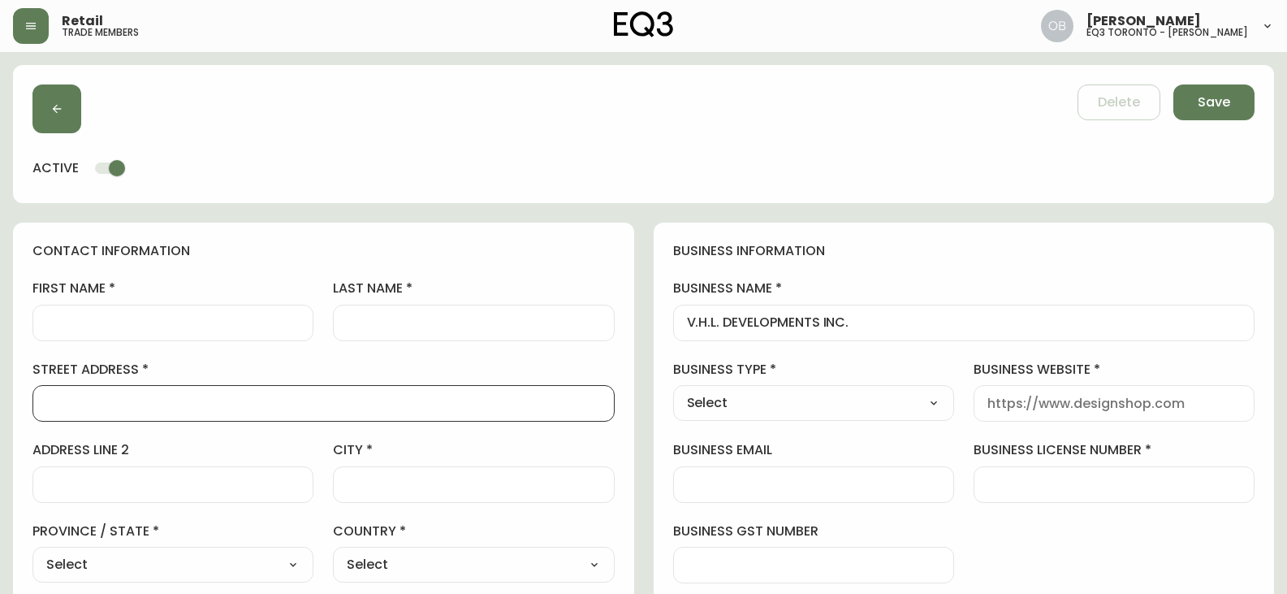
paste input "[STREET_ADDRESS]"
type input "[STREET_ADDRESS]"
click at [84, 471] on div at bounding box center [172, 484] width 281 height 37
paste input "SUITE 600"
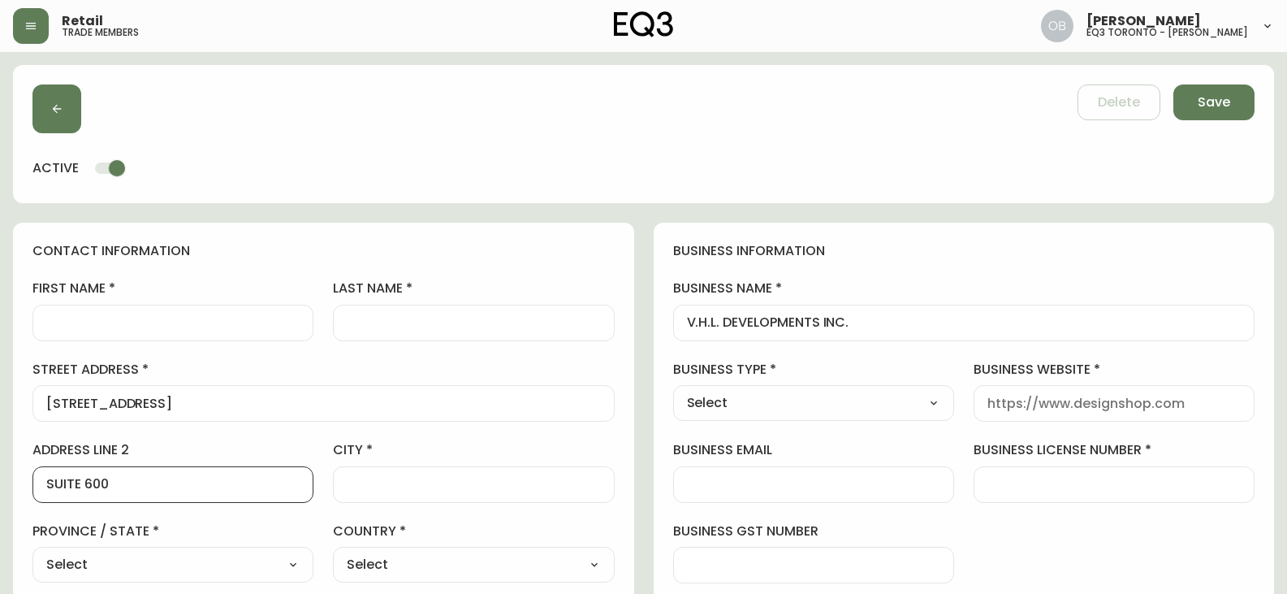
type input "SUITE 600"
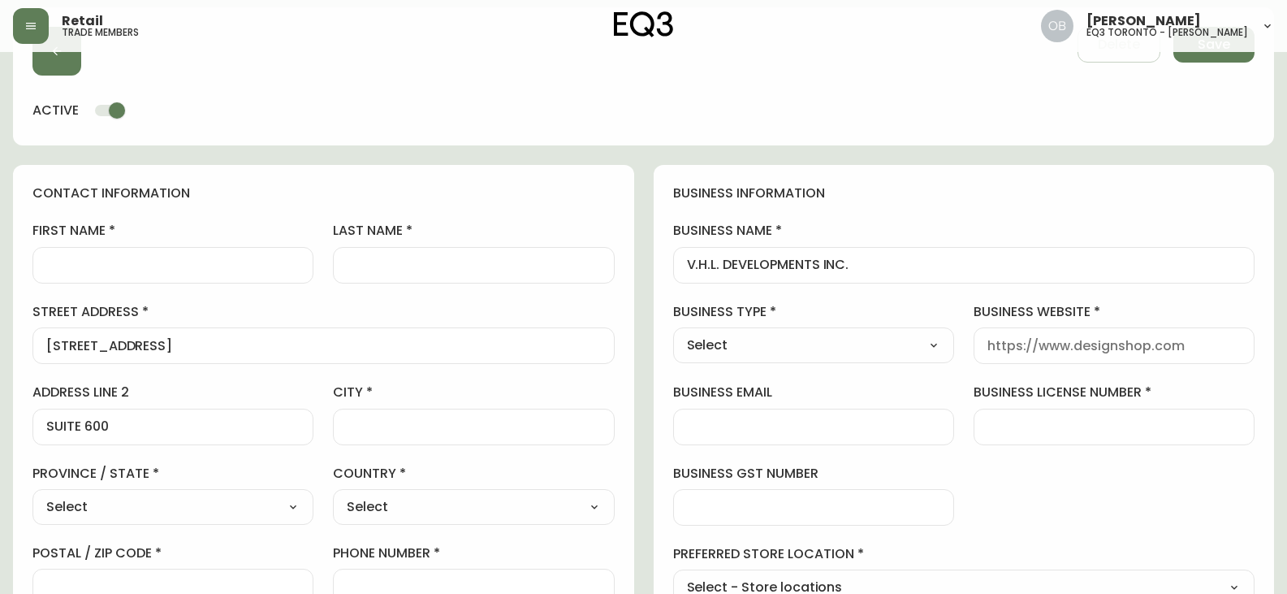
scroll to position [81, 0]
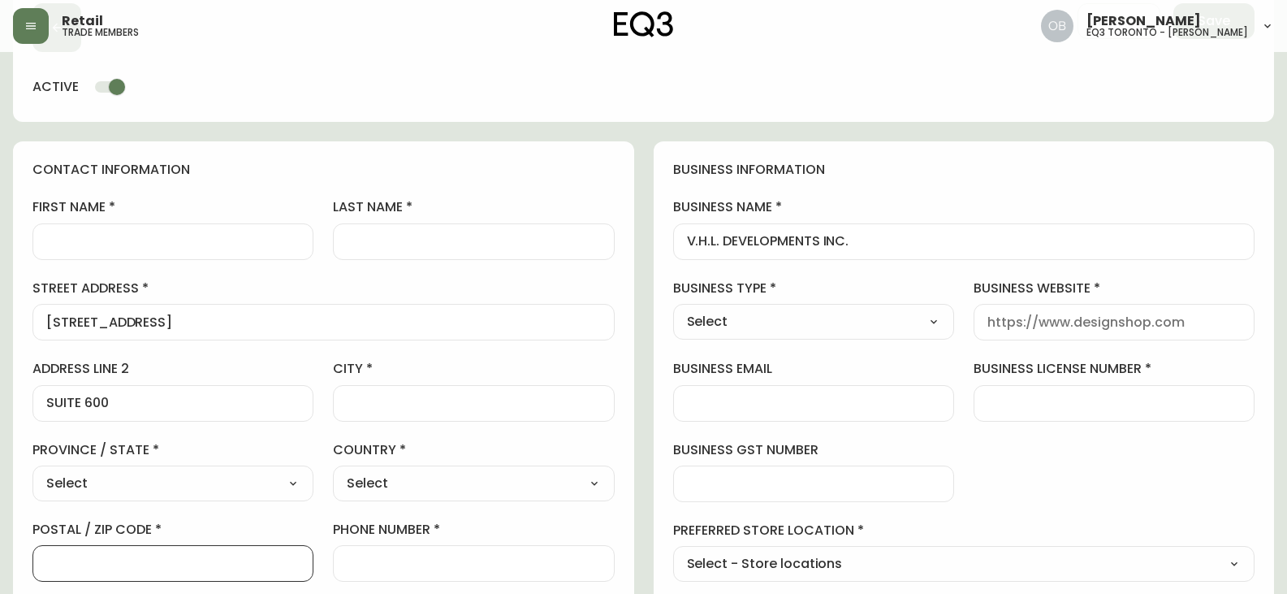
click at [127, 562] on input "postal / zip code" at bounding box center [172, 562] width 253 height 15
paste input "M2J 5C1"
type input "M2J 5C1"
click at [109, 499] on div "Select [GEOGRAPHIC_DATA] [GEOGRAPHIC_DATA] [GEOGRAPHIC_DATA] [GEOGRAPHIC_DATA] …" at bounding box center [172, 483] width 281 height 36
click at [112, 474] on select "Select [GEOGRAPHIC_DATA] [GEOGRAPHIC_DATA] [GEOGRAPHIC_DATA] [GEOGRAPHIC_DATA] …" at bounding box center [172, 483] width 281 height 24
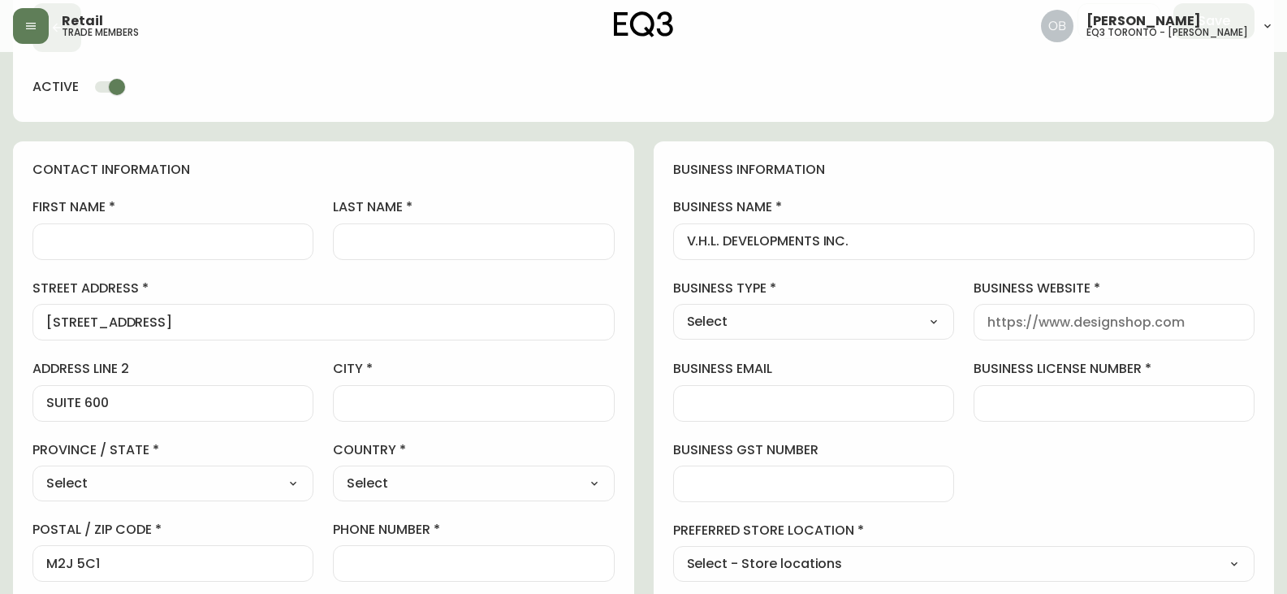
select select "ON"
click at [32, 471] on select "Select [GEOGRAPHIC_DATA] [GEOGRAPHIC_DATA] [GEOGRAPHIC_DATA] [GEOGRAPHIC_DATA] …" at bounding box center [172, 483] width 281 height 24
type input "[GEOGRAPHIC_DATA]"
click at [351, 382] on div "city" at bounding box center [473, 390] width 281 height 61
click at [366, 389] on div at bounding box center [473, 403] width 281 height 37
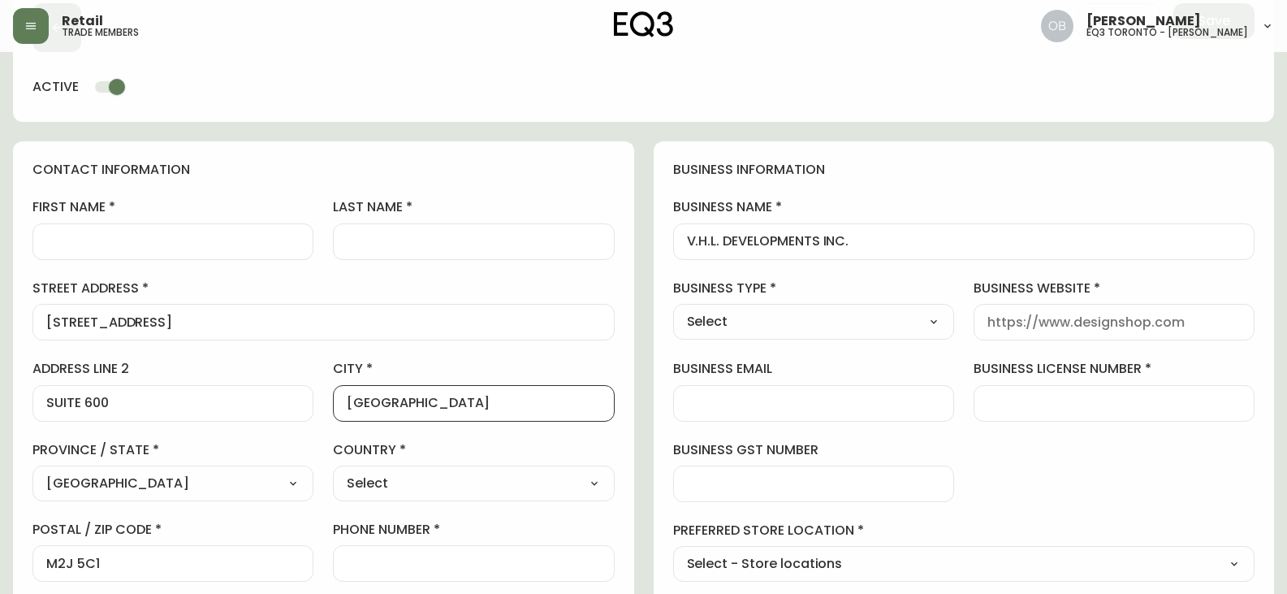
type input "[GEOGRAPHIC_DATA]"
click at [173, 234] on input "first name" at bounding box center [172, 241] width 253 height 15
paste input "[PERSON_NAME]"
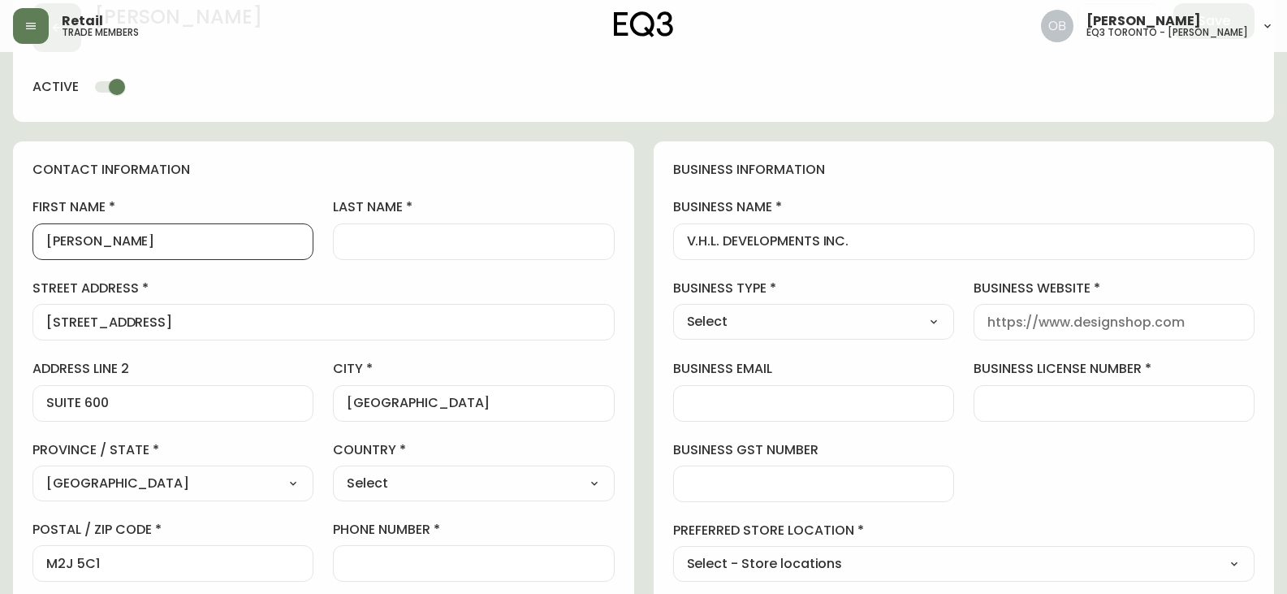
click at [96, 237] on input "[PERSON_NAME]" at bounding box center [172, 241] width 253 height 15
type input "Van"
paste input "[PERSON_NAME]"
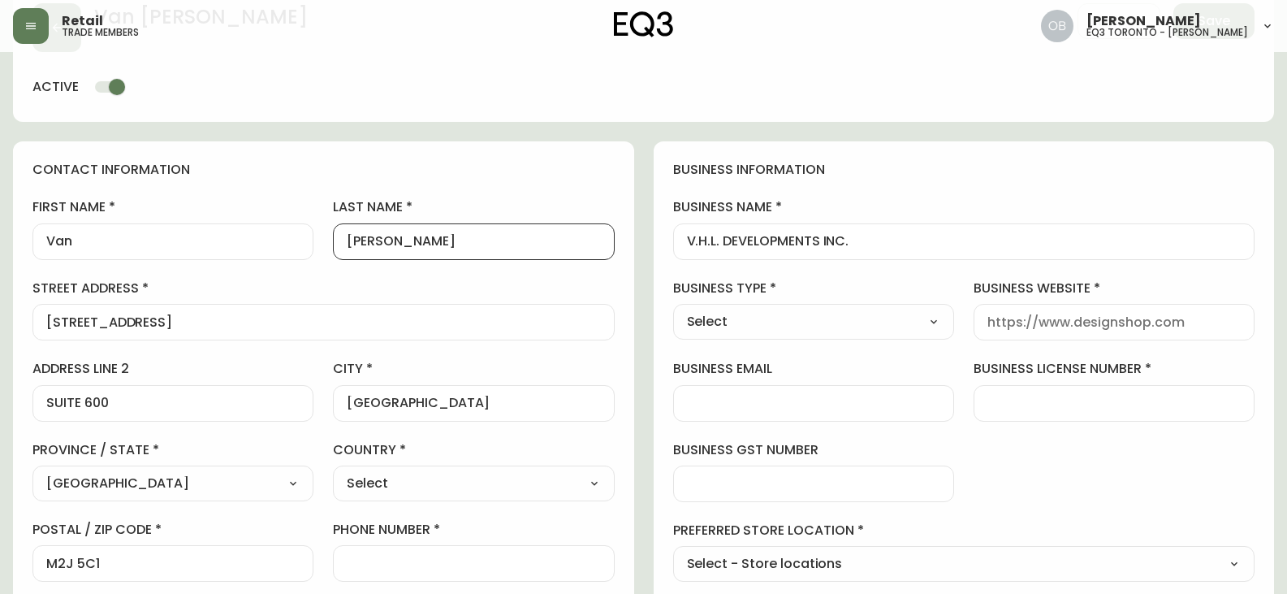
click at [366, 245] on input "[PERSON_NAME]" at bounding box center [473, 241] width 253 height 15
click at [444, 239] on input "Lapoyan LAPOYAN" at bounding box center [473, 241] width 253 height 15
type input "Lapoyan"
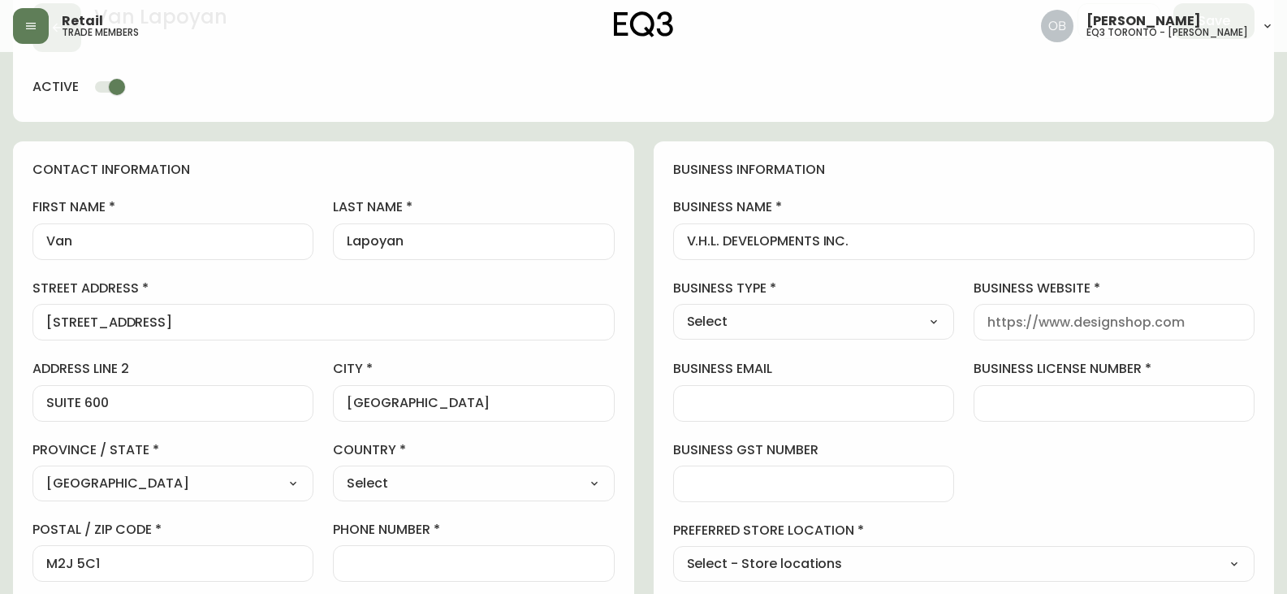
scroll to position [162, 0]
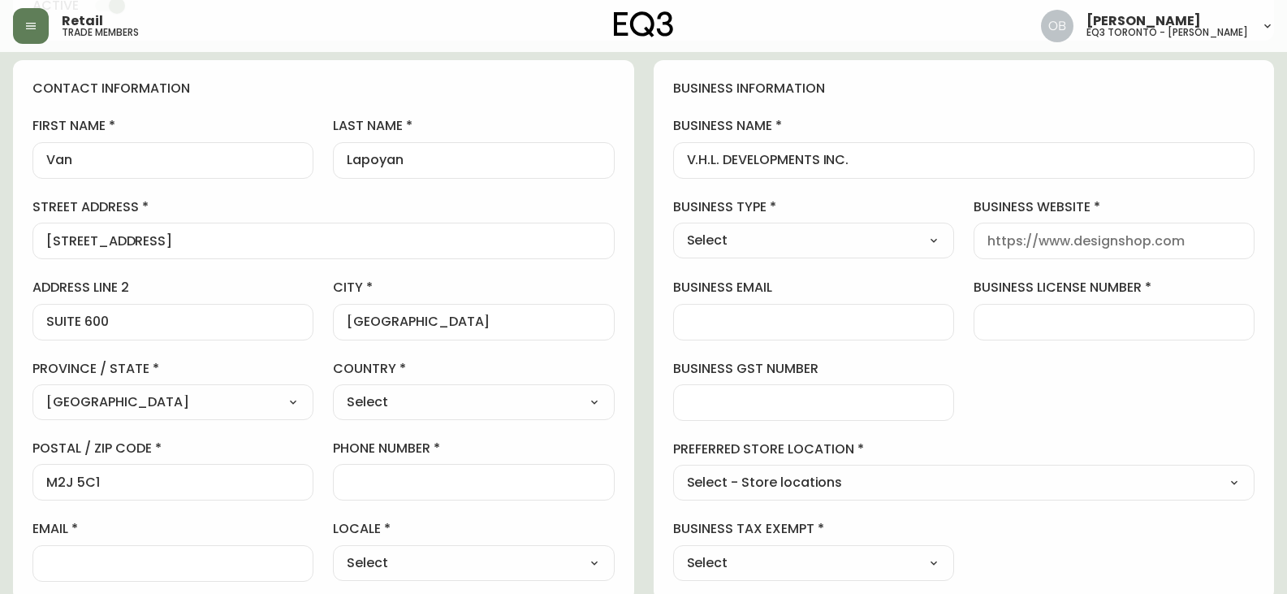
click at [451, 486] on input "phone number" at bounding box center [473, 481] width 253 height 15
paste input "[PHONE_NUMBER]"
type input "[PHONE_NUMBER]"
click at [479, 404] on select "Select [GEOGRAPHIC_DATA] [GEOGRAPHIC_DATA]" at bounding box center [473, 402] width 281 height 24
select select "CA"
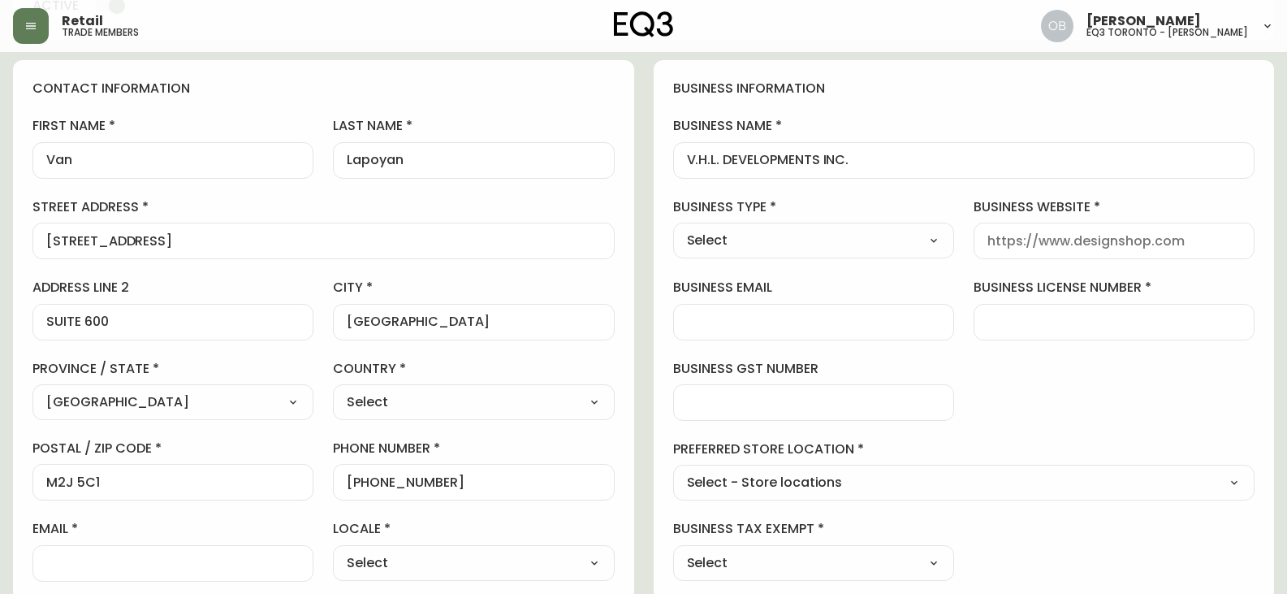
click at [333, 390] on select "Select [GEOGRAPHIC_DATA] [GEOGRAPHIC_DATA]" at bounding box center [473, 402] width 281 height 24
type input "[GEOGRAPHIC_DATA]"
click at [906, 240] on select "Select Interior Designer Architect Home Builder Contractor Real Estate Agent Ho…" at bounding box center [813, 240] width 281 height 24
select select "Home Builder"
click at [673, 228] on select "Select Interior Designer Architect Home Builder Contractor Real Estate Agent Ho…" at bounding box center [813, 240] width 281 height 24
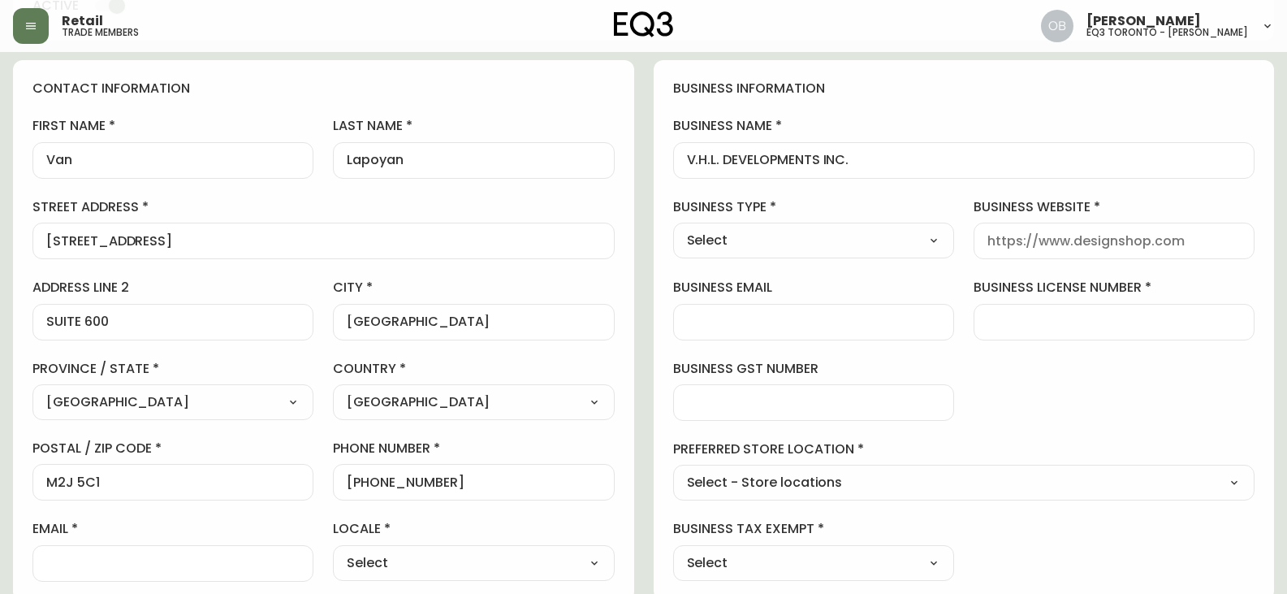
type input "Home Builder"
click at [1090, 243] on input "business website" at bounding box center [1113, 240] width 253 height 15
paste input "WWW.VHLDEVELOPMENTS"
type input "WWW.VHLDEVELOPMENTS"
click at [873, 231] on select "Select Interior Designer Architect Home Builder Contractor Real Estate Agent Ho…" at bounding box center [813, 240] width 281 height 24
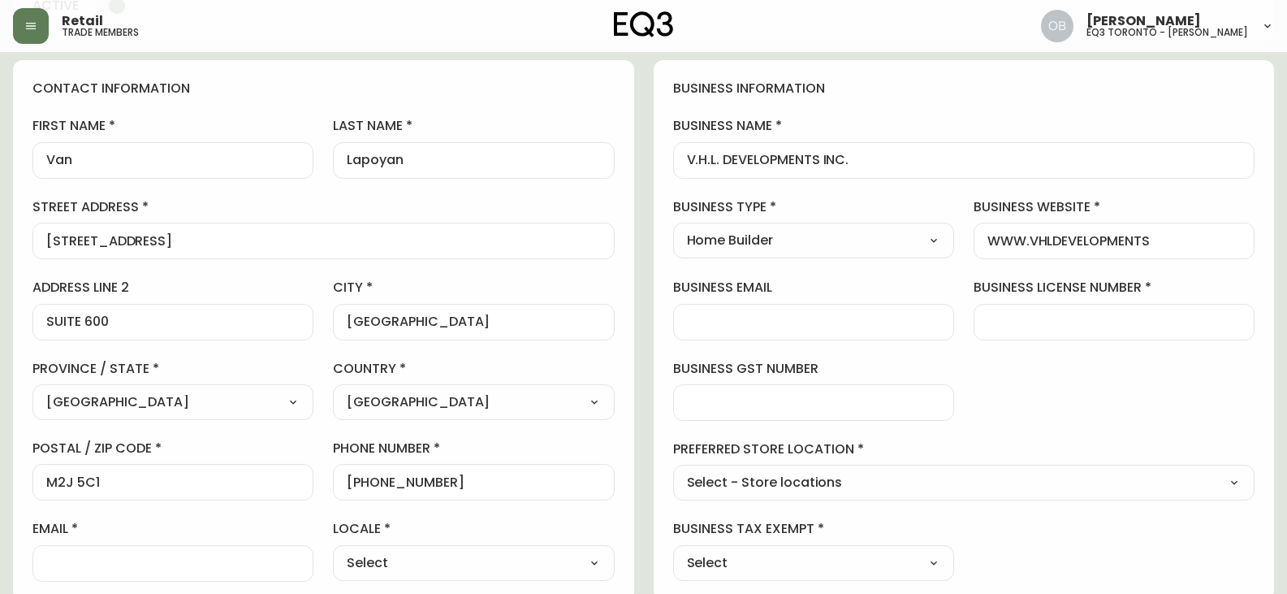
click at [873, 231] on select "Select Interior Designer Architect Home Builder Contractor Real Estate Agent Ho…" at bounding box center [813, 240] width 281 height 24
click at [1083, 330] on div at bounding box center [1113, 322] width 281 height 37
click at [1067, 326] on input "business license number" at bounding box center [1113, 321] width 253 height 15
paste input "788457"
type input "788457"
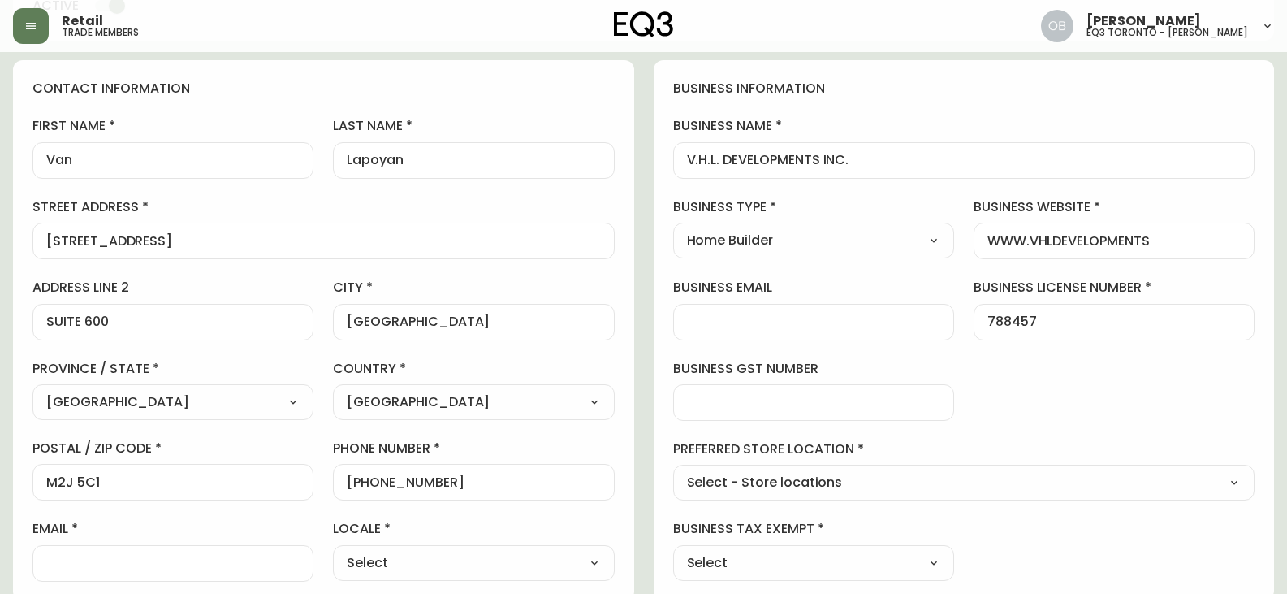
click at [1000, 361] on div "business information business name V.H.L. DEVELOPMENTS INC. business type Home …" at bounding box center [964, 330] width 621 height 540
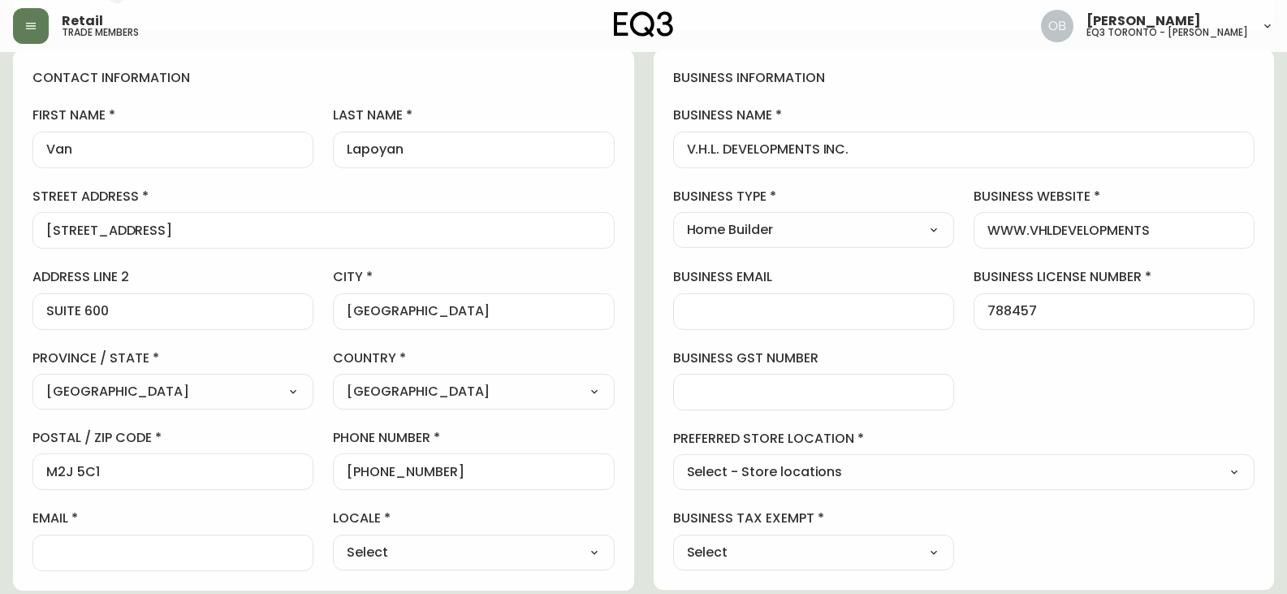
scroll to position [244, 0]
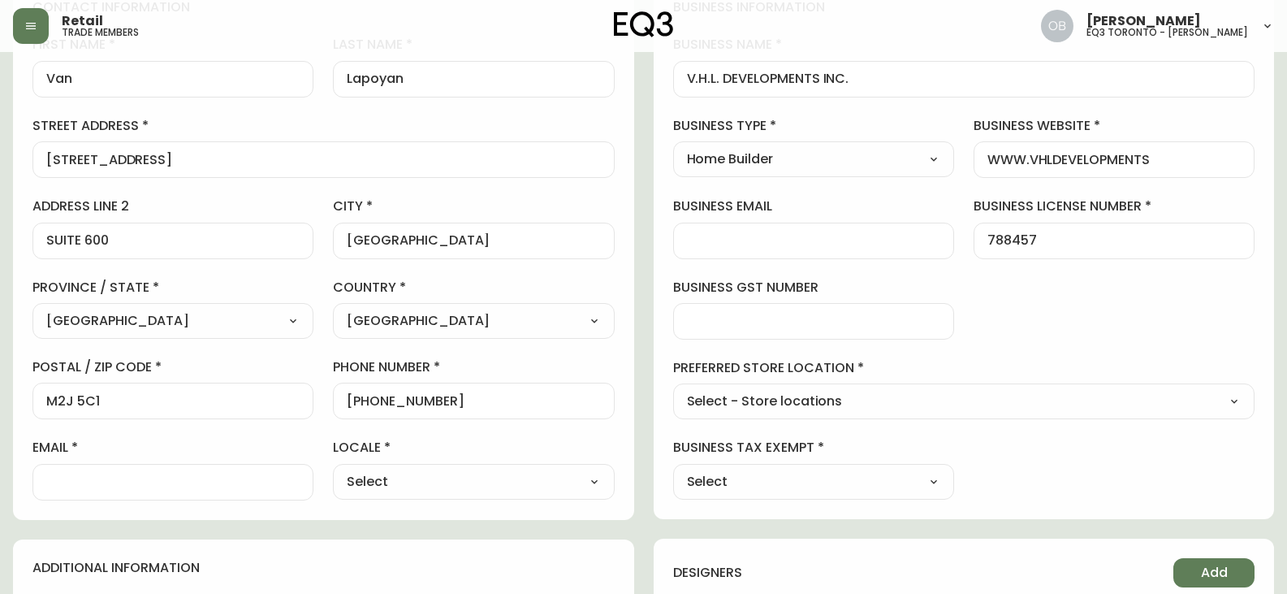
drag, startPoint x: 842, startPoint y: 412, endPoint x: 831, endPoint y: 404, distance: 13.3
click at [842, 412] on select "Select - Store locations EQ3 [GEOGRAPHIC_DATA] EQ3 [GEOGRAPHIC_DATA] [GEOGRAPHI…" at bounding box center [964, 402] width 582 height 24
select select "cjw10z96s008u6gs0ccm7hd19"
click at [673, 390] on select "Select - Store locations EQ3 [GEOGRAPHIC_DATA] EQ3 [GEOGRAPHIC_DATA] [GEOGRAPHI…" at bounding box center [964, 402] width 582 height 24
type input "EQ3 [GEOGRAPHIC_DATA] - [PERSON_NAME]"
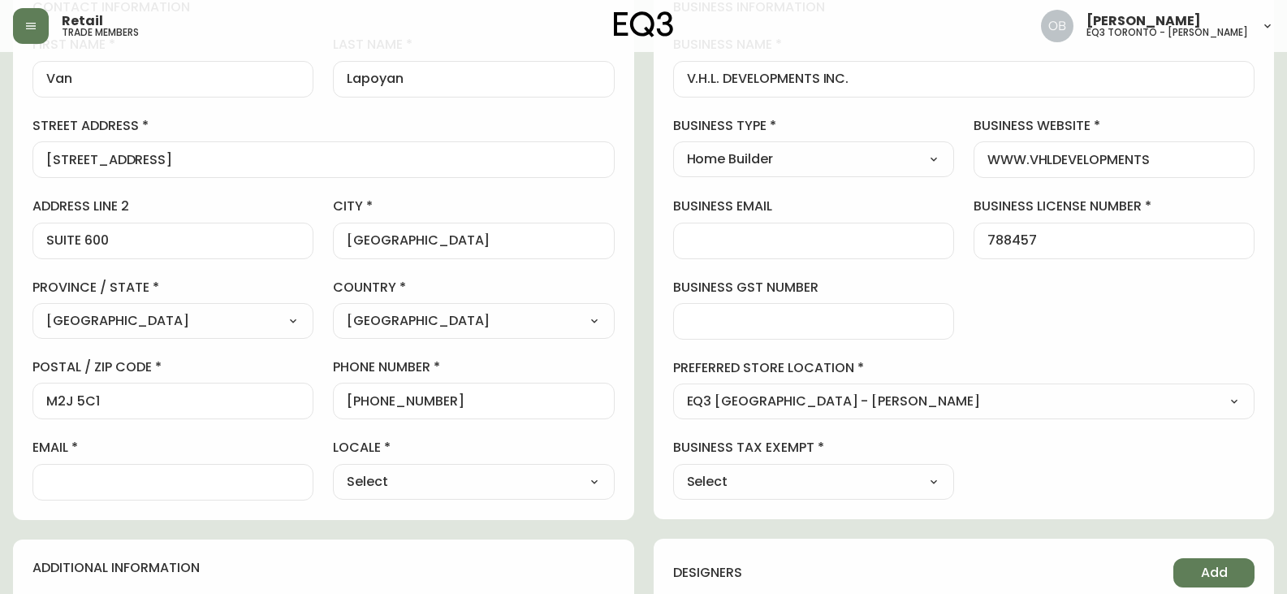
click at [802, 471] on select "Select Yes No" at bounding box center [813, 481] width 281 height 24
select select "false"
click at [673, 469] on select "Select Yes No" at bounding box center [813, 481] width 281 height 24
type input "No"
click at [114, 498] on div at bounding box center [172, 482] width 281 height 37
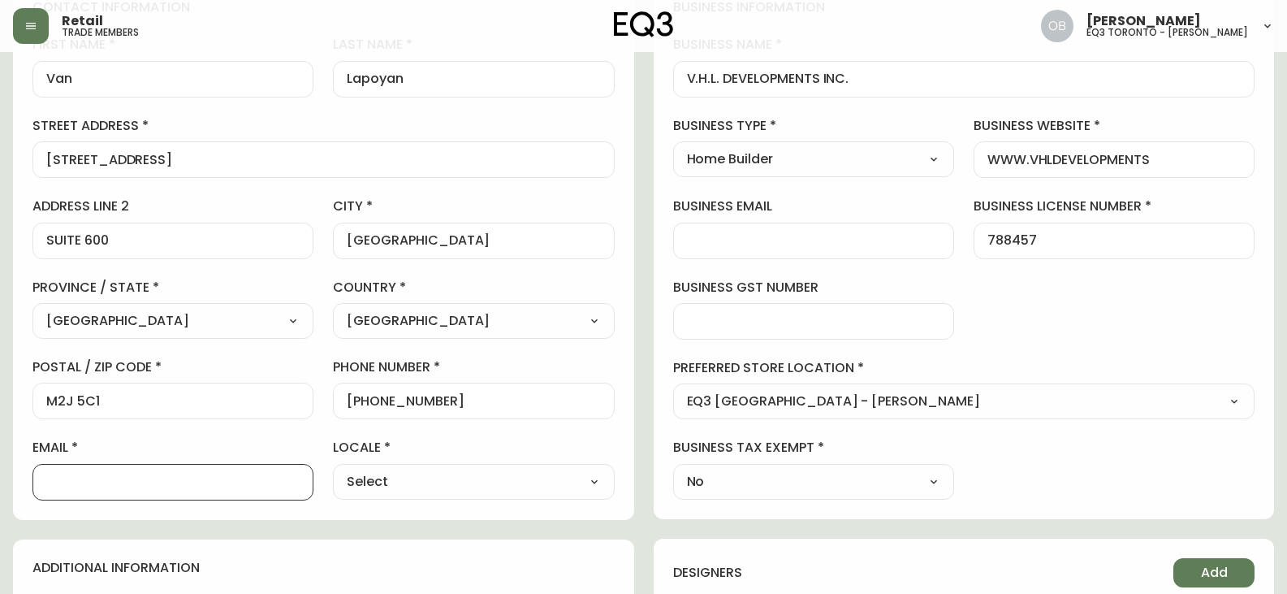
paste input "[EMAIL_ADDRESS][DOMAIN_NAME]"
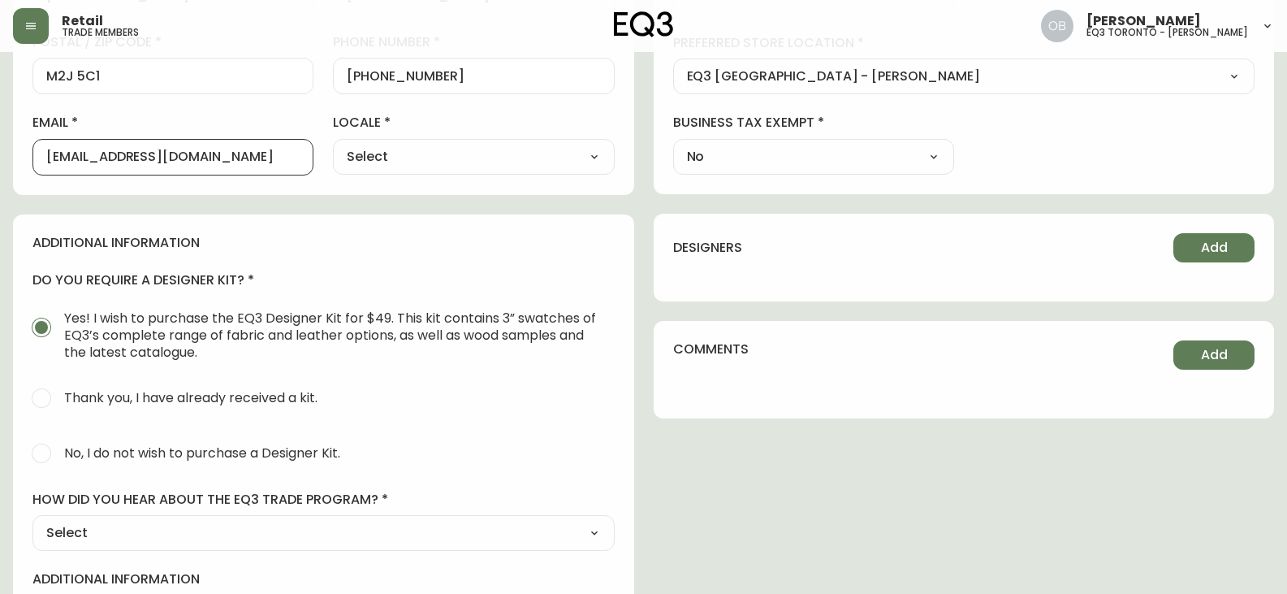
type input "[EMAIL_ADDRESS][DOMAIN_NAME]"
click at [120, 450] on span "No, I do not wish to purchase a Designer Kit." at bounding box center [202, 452] width 276 height 17
click at [59, 450] on input "No, I do not wish to purchase a Designer Kit." at bounding box center [42, 453] width 36 height 36
radio input "true"
radio input "false"
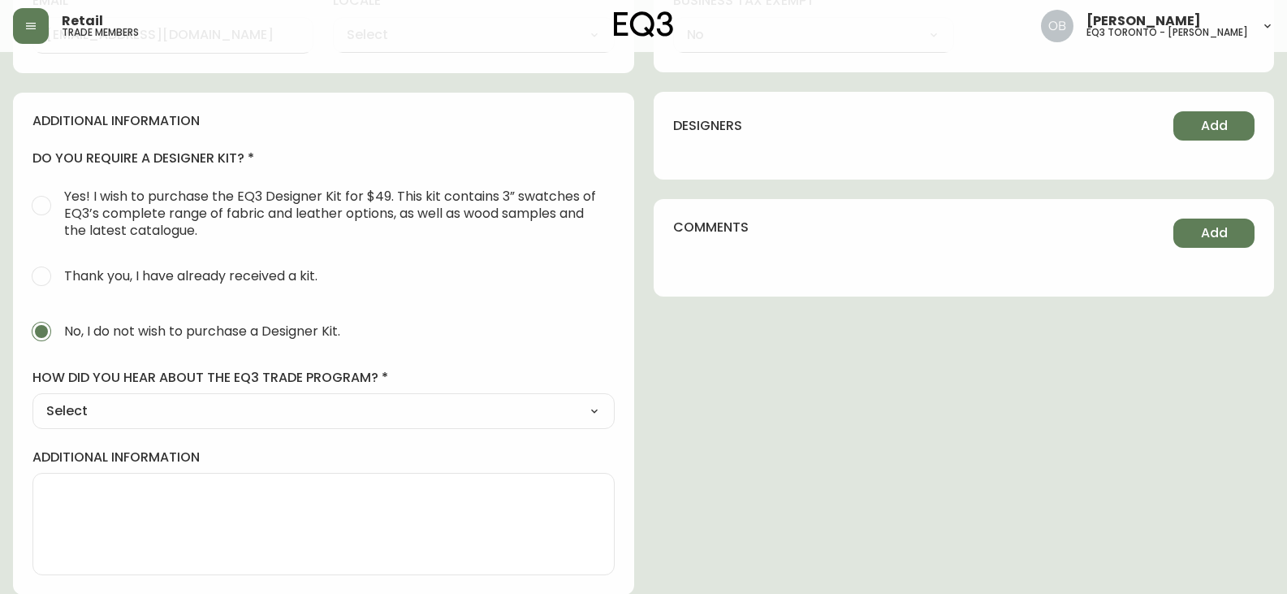
scroll to position [691, 0]
click at [109, 429] on div "additional information do you require a designer kit? Yes! I wish to purchase t…" at bounding box center [323, 343] width 621 height 503
click at [116, 420] on select "Select Social Media Advertisement Trade Show Outreach from a Trade Rep Other" at bounding box center [323, 410] width 582 height 24
select select "Other"
click at [32, 398] on select "Select Social Media Advertisement Trade Show Outreach from a Trade Rep Other" at bounding box center [323, 410] width 582 height 24
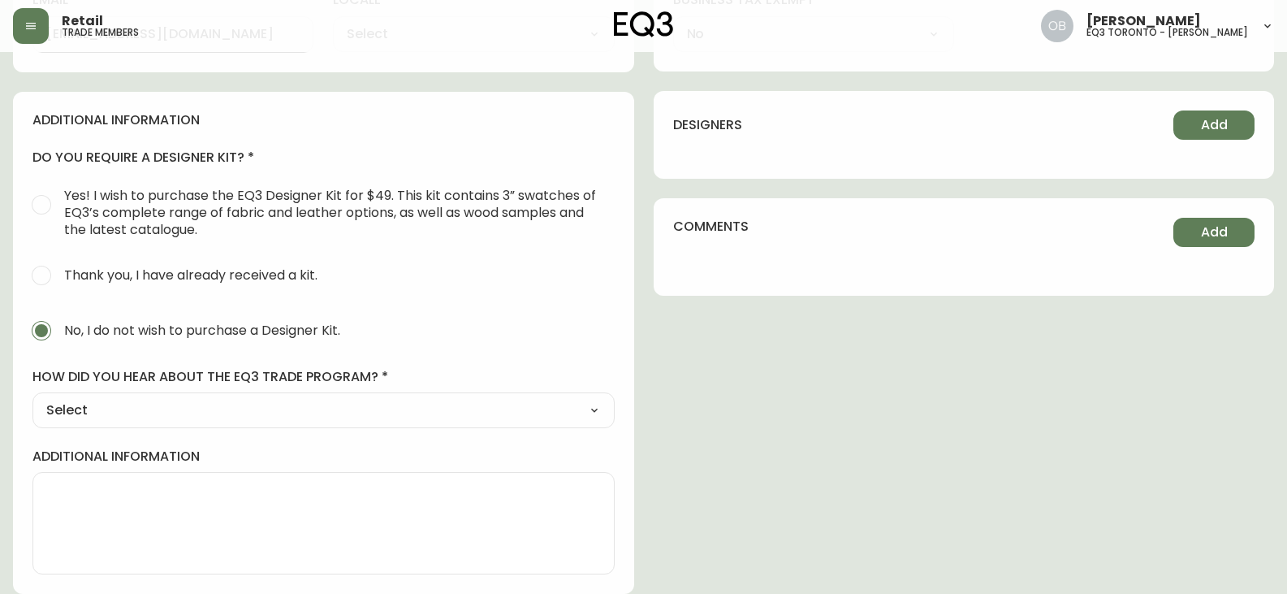
type input "Other"
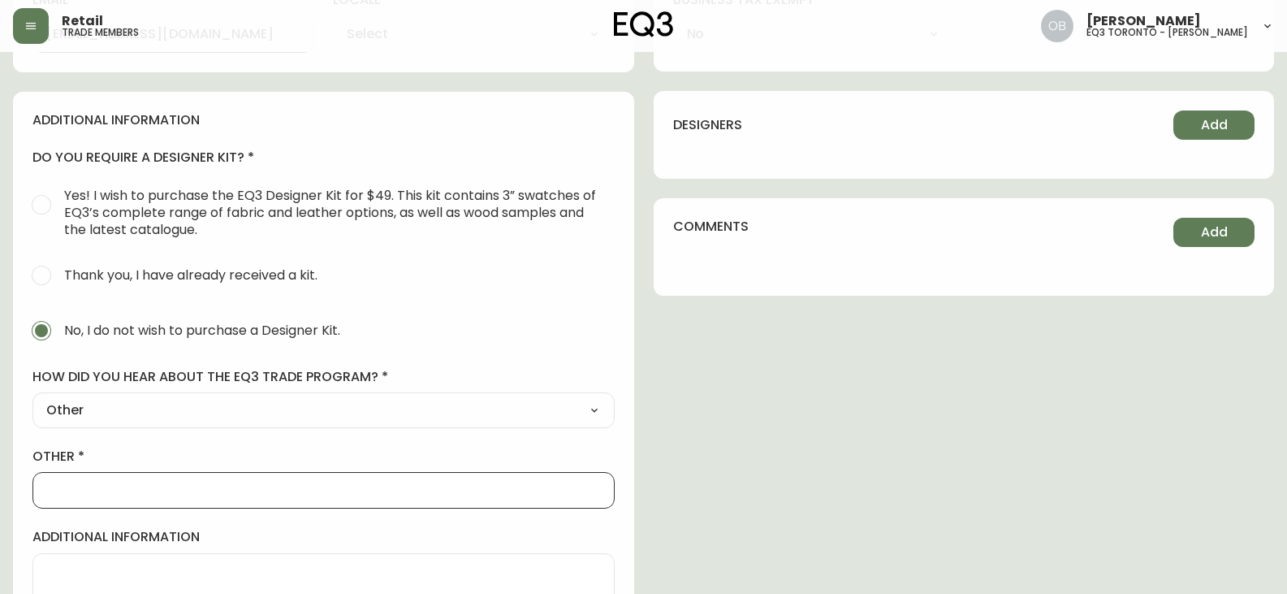
click at [84, 493] on input "other" at bounding box center [323, 489] width 555 height 15
type input "P"
type input "Phone-in"
click at [227, 453] on label "other" at bounding box center [323, 456] width 582 height 18
click at [227, 482] on input "Phone-in" at bounding box center [323, 489] width 555 height 15
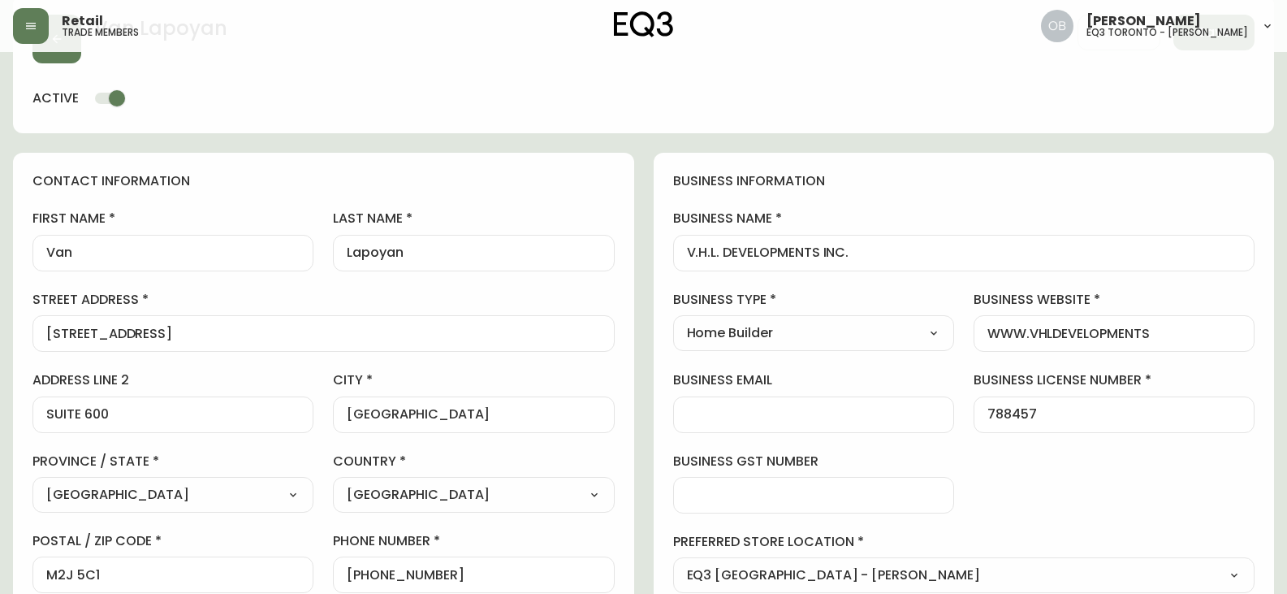
scroll to position [0, 0]
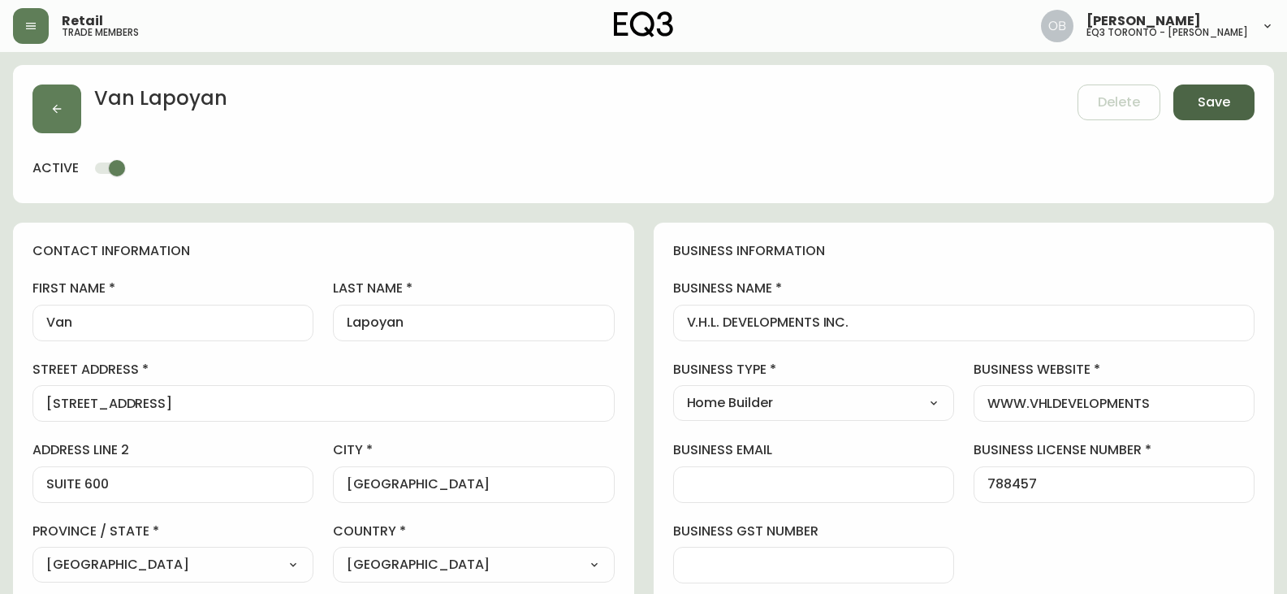
click at [1206, 98] on span "Save" at bounding box center [1214, 102] width 32 height 18
